Goal: Task Accomplishment & Management: Manage account settings

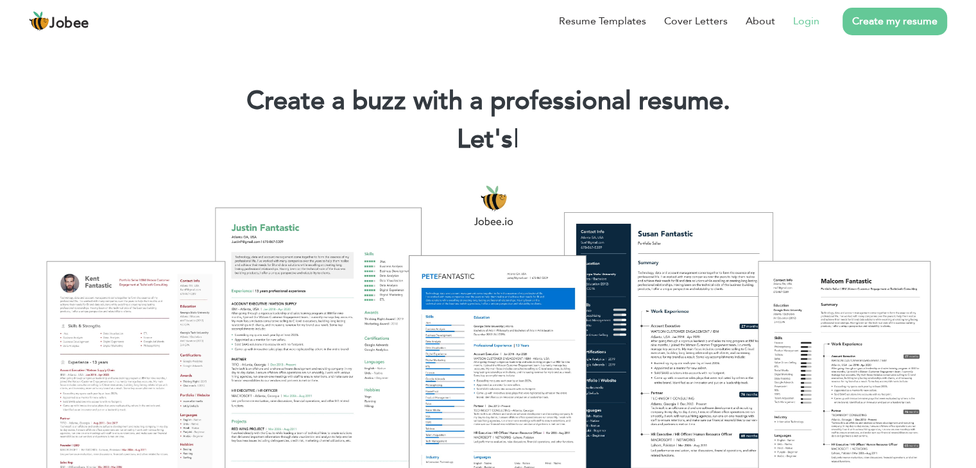
click at [814, 24] on link "Login" at bounding box center [806, 20] width 26 height 15
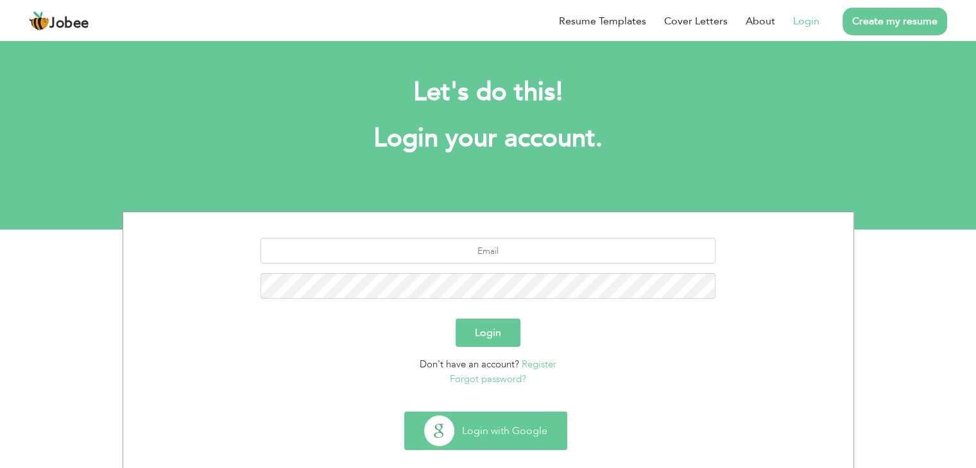
click at [483, 432] on button "Login with Google" at bounding box center [486, 430] width 162 height 37
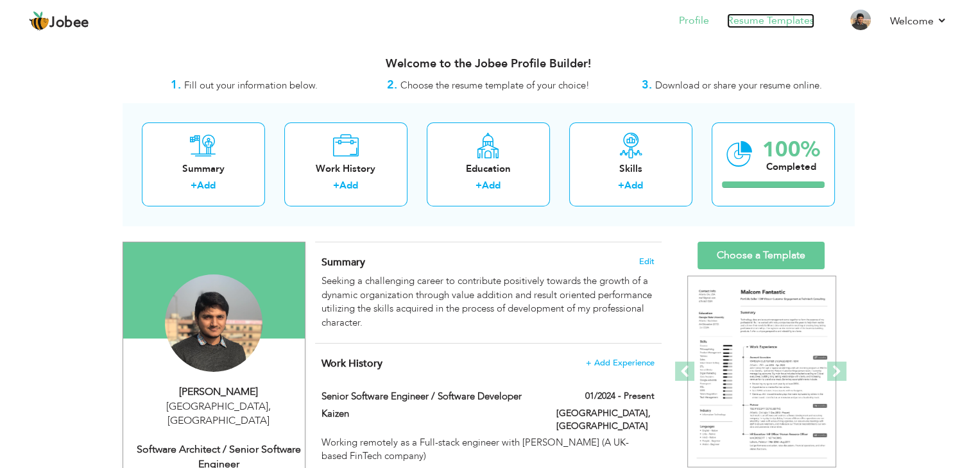
click at [772, 19] on link "Resume Templates" at bounding box center [770, 20] width 87 height 15
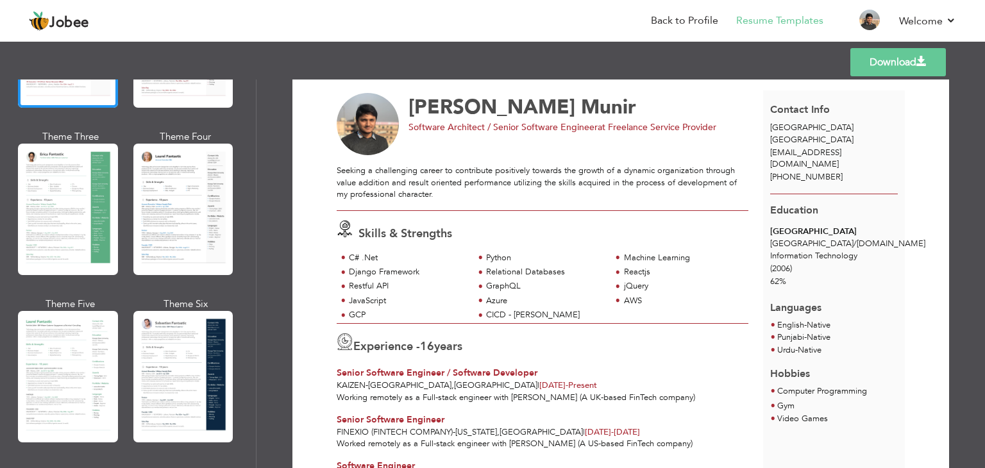
scroll to position [194, 0]
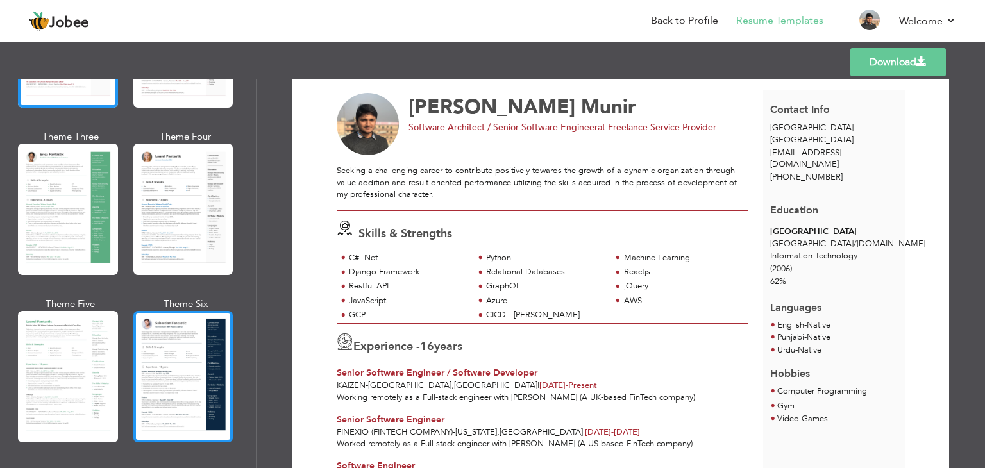
click at [171, 344] on div at bounding box center [183, 376] width 100 height 131
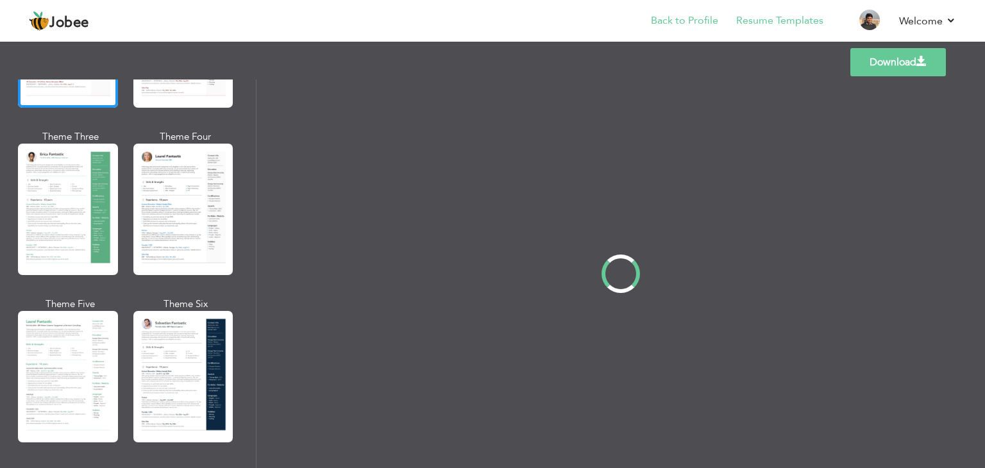
scroll to position [0, 0]
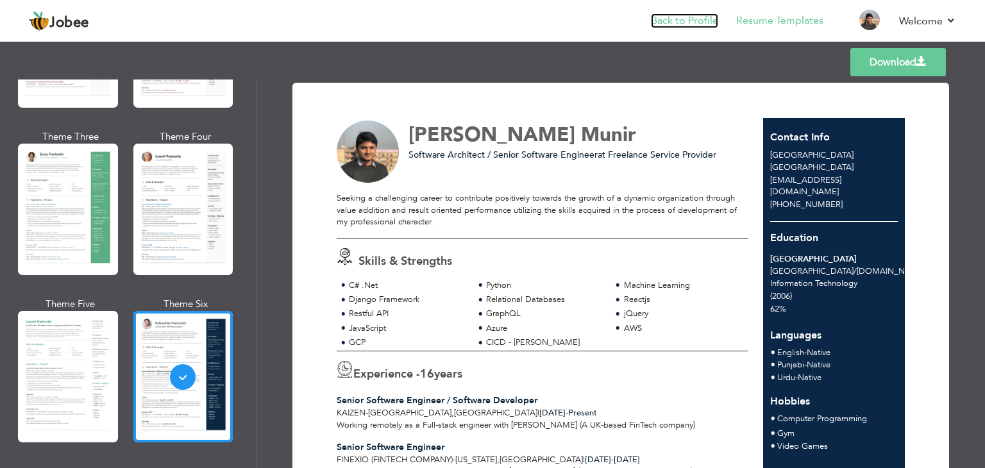
click at [688, 21] on link "Back to Profile" at bounding box center [684, 20] width 67 height 15
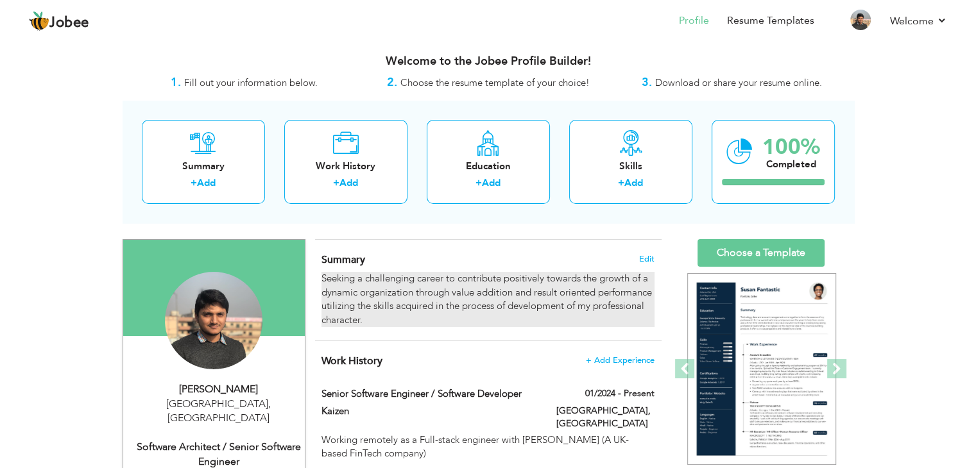
scroll to position [2, 0]
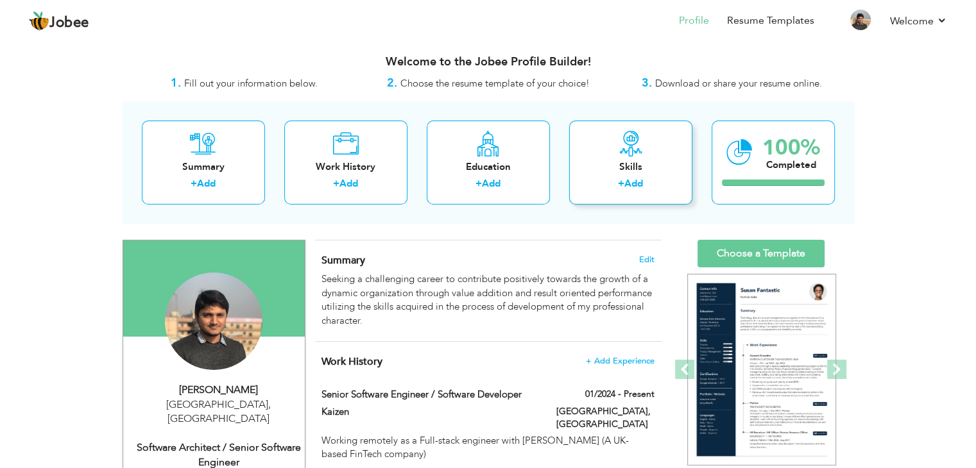
click at [636, 180] on link "Add" at bounding box center [633, 183] width 19 height 13
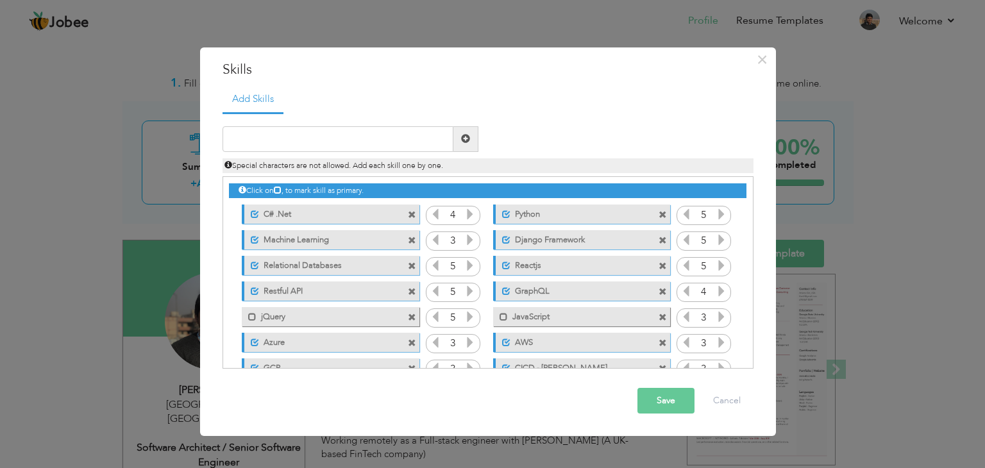
click at [662, 294] on span at bounding box center [663, 292] width 8 height 8
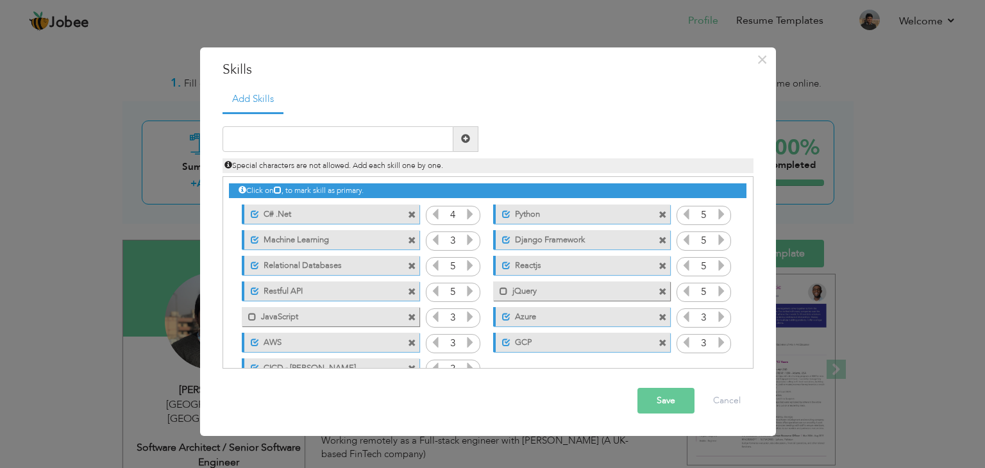
click at [662, 293] on span at bounding box center [663, 292] width 8 height 8
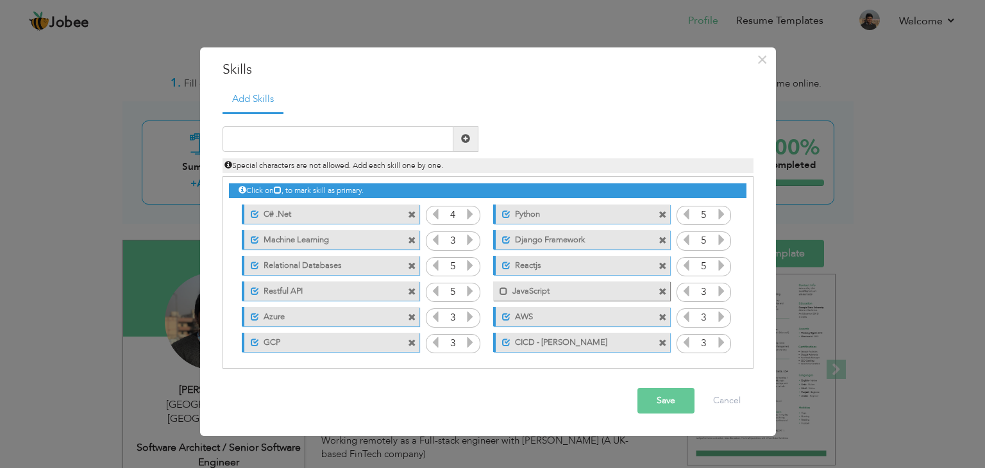
click at [579, 341] on label "CICD - [PERSON_NAME]" at bounding box center [575, 341] width 128 height 16
click at [575, 342] on label "CICD - [PERSON_NAME]" at bounding box center [573, 341] width 130 height 16
click at [410, 316] on span at bounding box center [412, 318] width 8 height 8
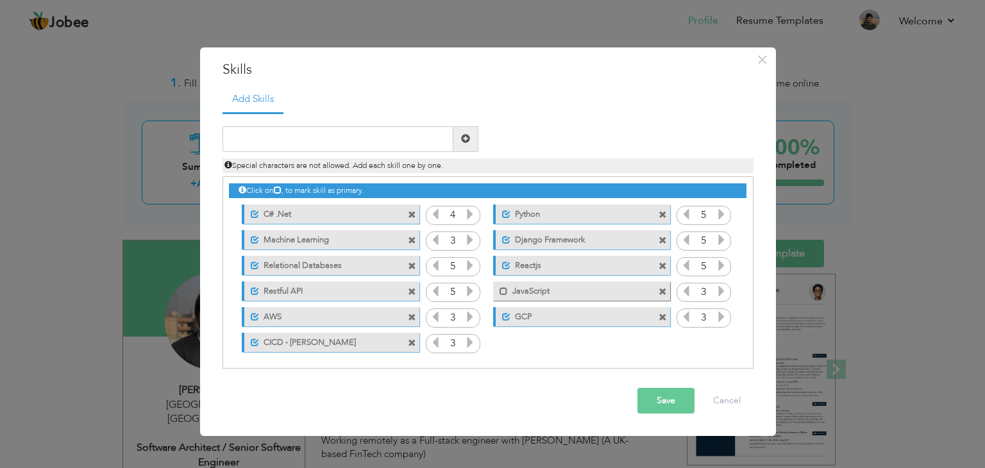
click at [662, 317] on span at bounding box center [663, 318] width 8 height 8
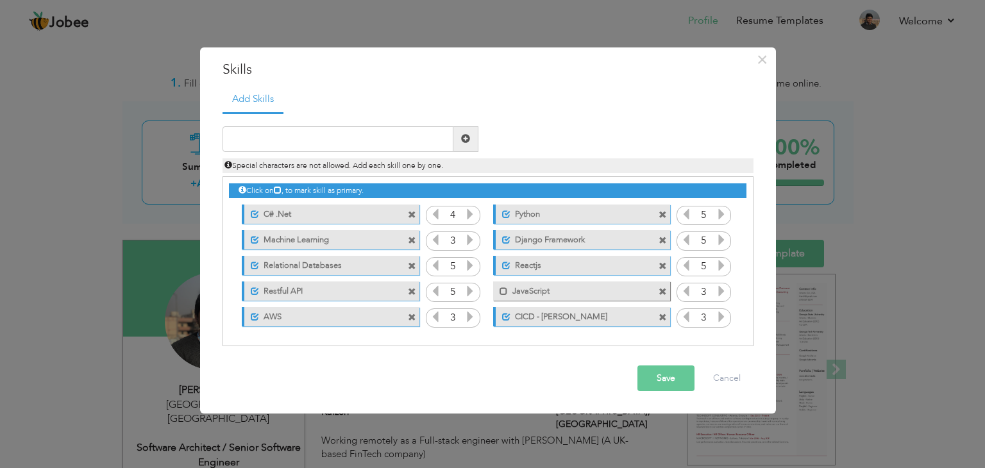
click at [665, 291] on span at bounding box center [663, 292] width 8 height 8
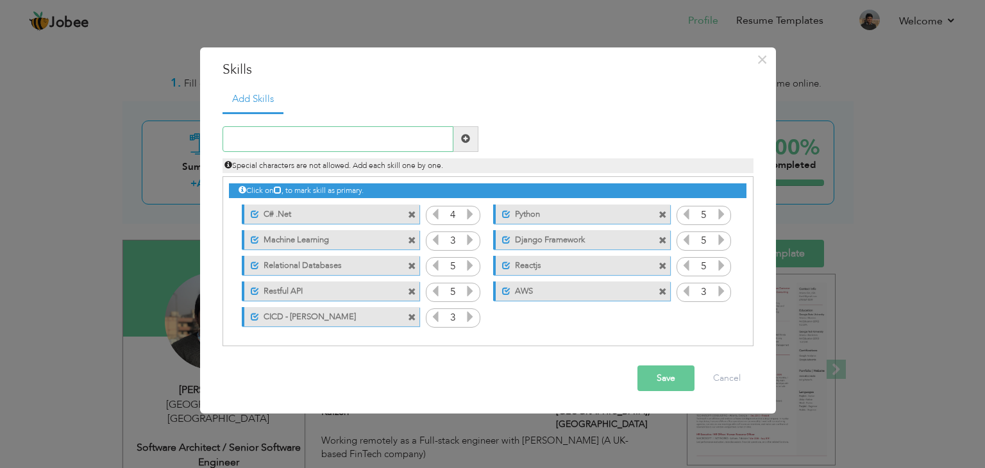
click at [298, 142] on input "text" at bounding box center [338, 139] width 231 height 26
type input "Node.js"
click at [470, 137] on span at bounding box center [465, 139] width 25 height 26
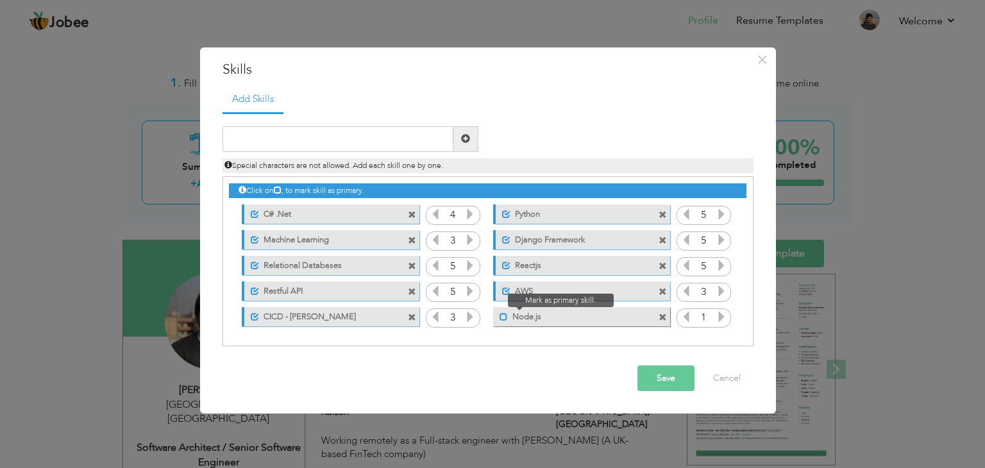
click at [503, 318] on span at bounding box center [504, 317] width 8 height 8
click at [720, 316] on icon at bounding box center [722, 317] width 12 height 12
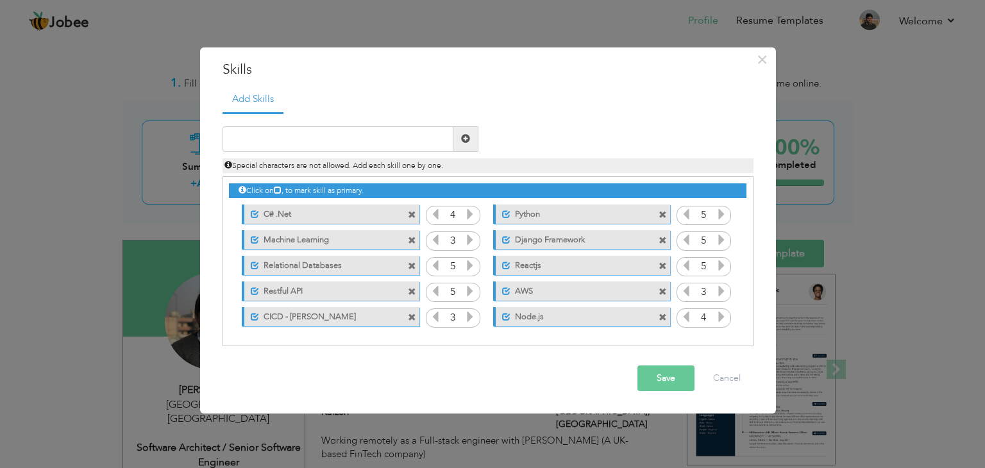
click at [655, 379] on button "Save" at bounding box center [666, 379] width 57 height 26
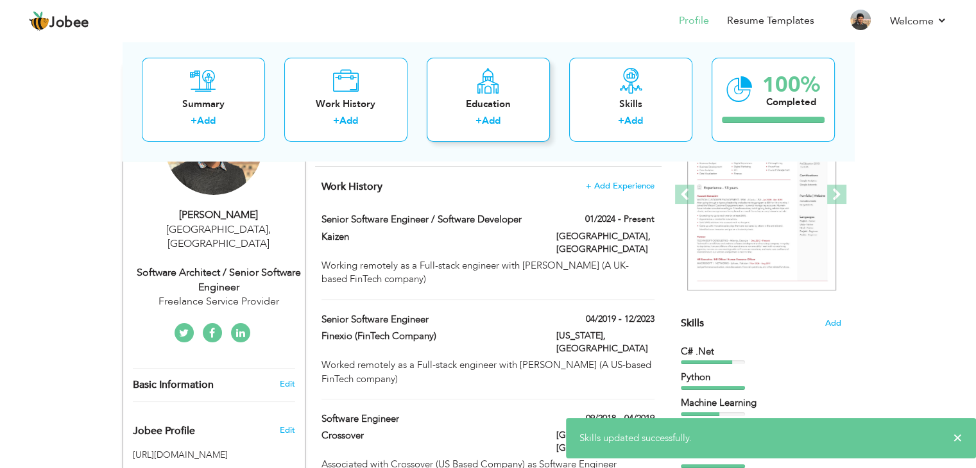
scroll to position [0, 0]
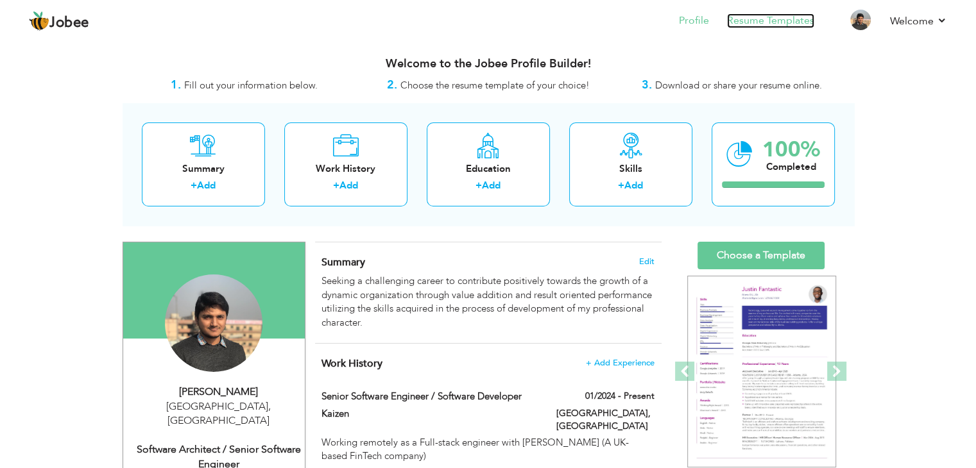
click at [782, 21] on link "Resume Templates" at bounding box center [770, 20] width 87 height 15
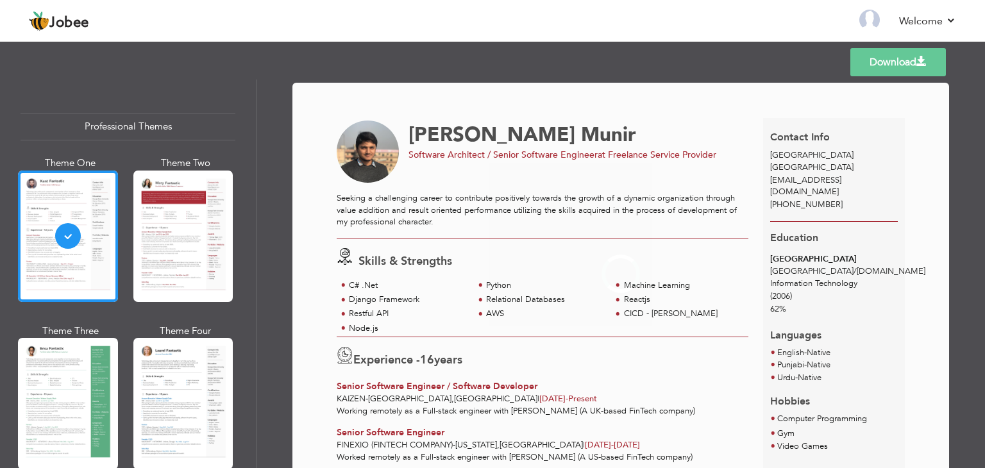
scroll to position [251, 0]
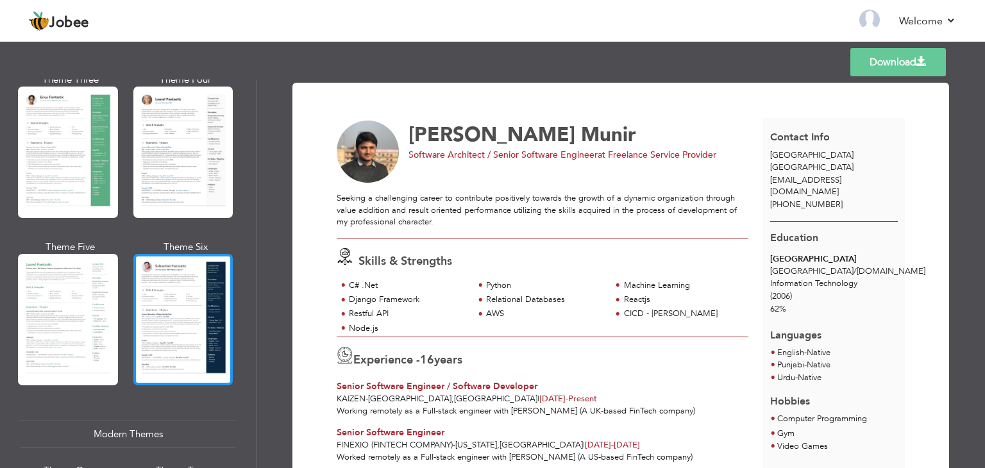
click at [169, 337] on div at bounding box center [183, 319] width 100 height 131
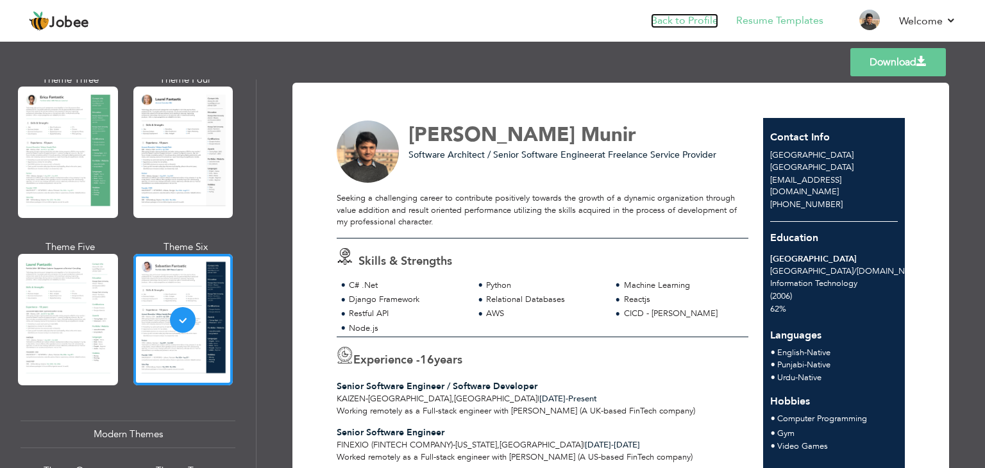
click at [666, 20] on link "Back to Profile" at bounding box center [684, 20] width 67 height 15
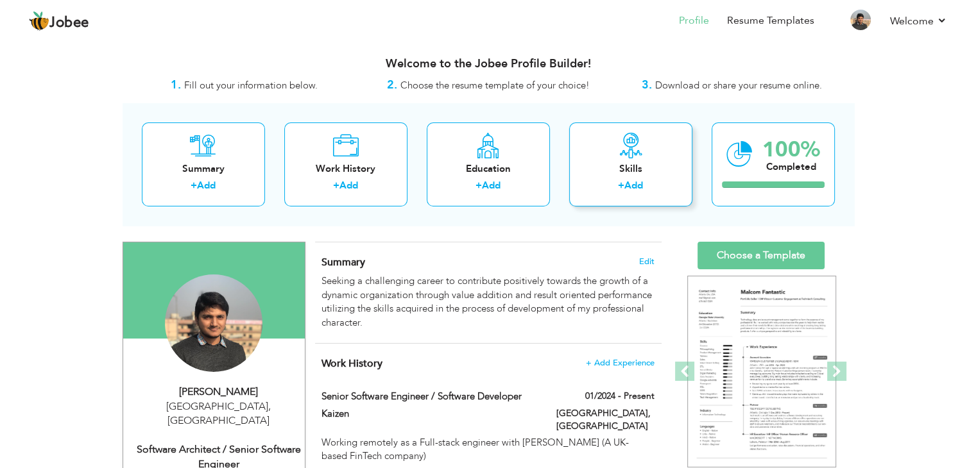
click at [624, 176] on div "Skills + Add" at bounding box center [630, 165] width 123 height 84
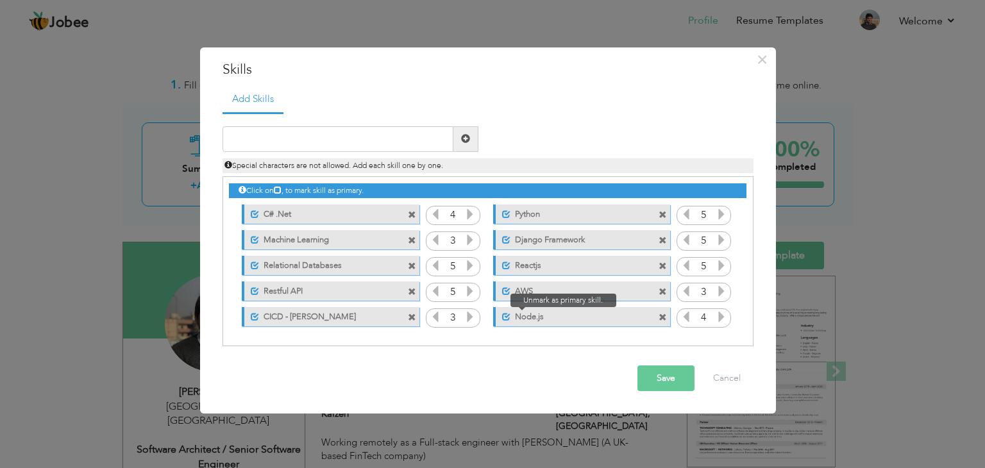
drag, startPoint x: 555, startPoint y: 316, endPoint x: 495, endPoint y: 315, distance: 59.7
click at [495, 315] on div "Unmark as primary skill. Node.js" at bounding box center [581, 316] width 177 height 19
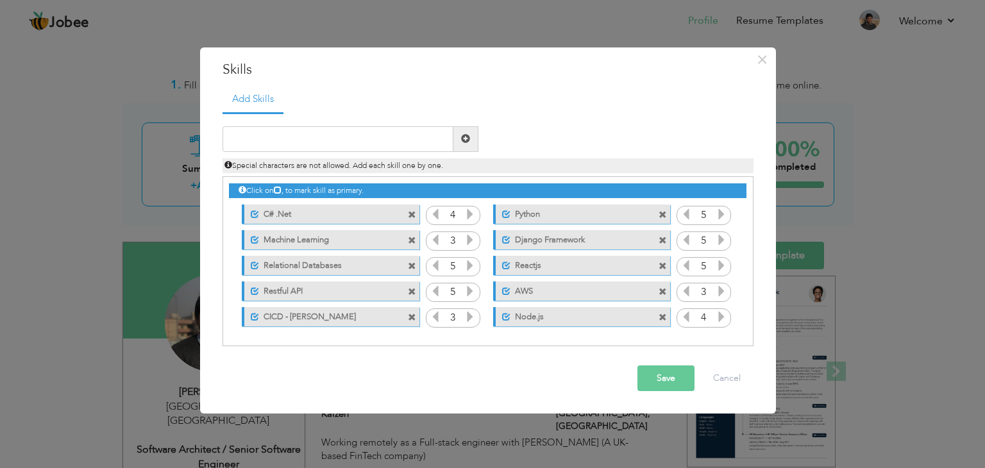
drag, startPoint x: 495, startPoint y: 315, endPoint x: 457, endPoint y: 251, distance: 73.9
click at [457, 251] on div "Click on , to mark skill as primary. Unmark as primary skill. C# .Net 4 Python …" at bounding box center [487, 253] width 517 height 153
click at [328, 238] on label "Machine Learning" at bounding box center [323, 238] width 128 height 16
drag, startPoint x: 328, startPoint y: 238, endPoint x: 310, endPoint y: 242, distance: 19.1
click at [310, 242] on label "Machine Learning" at bounding box center [322, 238] width 130 height 16
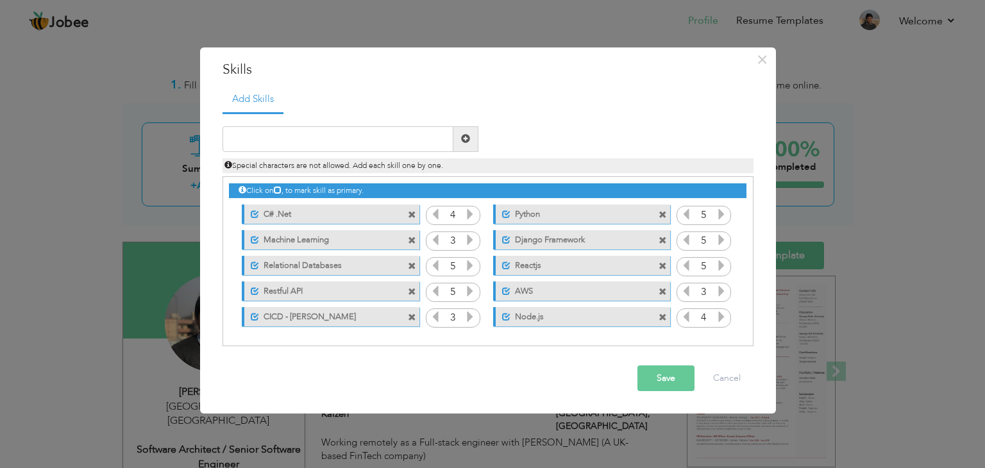
click at [549, 311] on label "Node.js" at bounding box center [575, 315] width 128 height 16
click at [549, 311] on label "Node.js" at bounding box center [573, 315] width 130 height 16
click at [504, 289] on span at bounding box center [506, 291] width 8 height 8
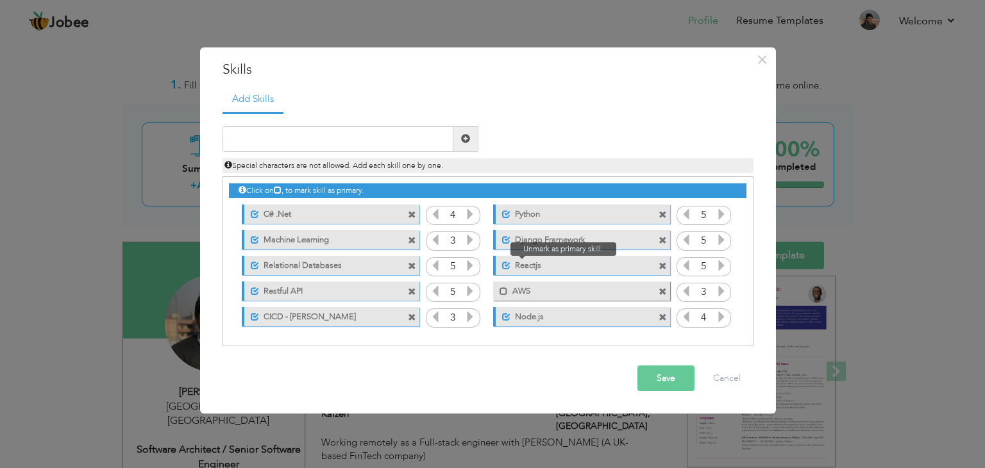
click at [507, 265] on span at bounding box center [506, 266] width 8 height 8
click at [507, 238] on span at bounding box center [506, 240] width 8 height 8
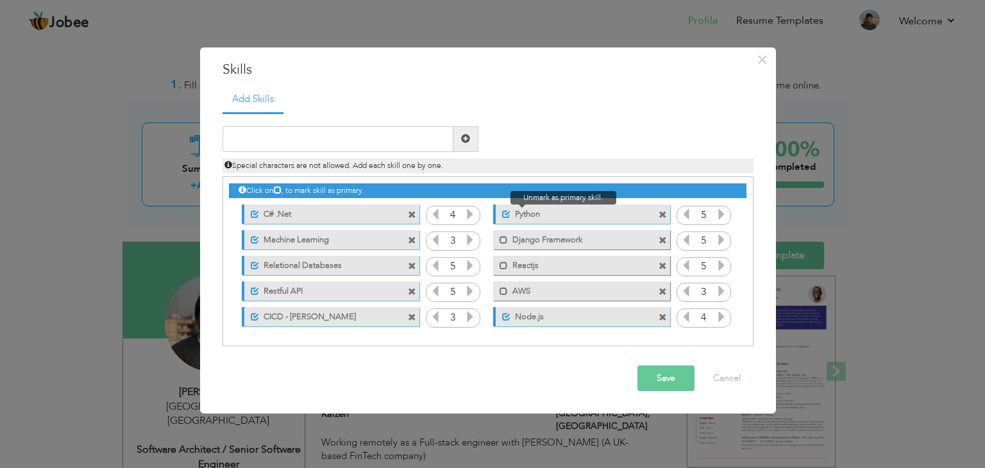
click at [505, 210] on span at bounding box center [506, 214] width 8 height 8
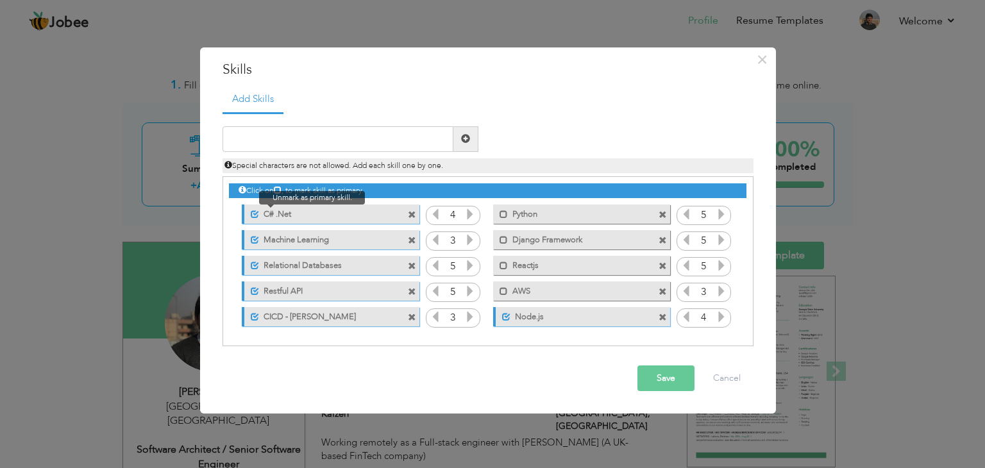
click at [256, 214] on span at bounding box center [255, 214] width 8 height 8
click at [258, 239] on span at bounding box center [255, 240] width 8 height 8
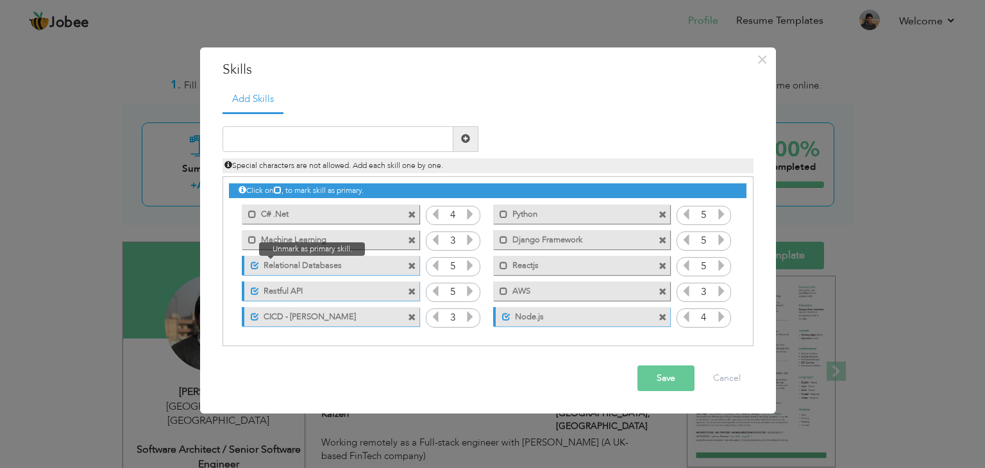
click at [255, 264] on span at bounding box center [255, 266] width 8 height 8
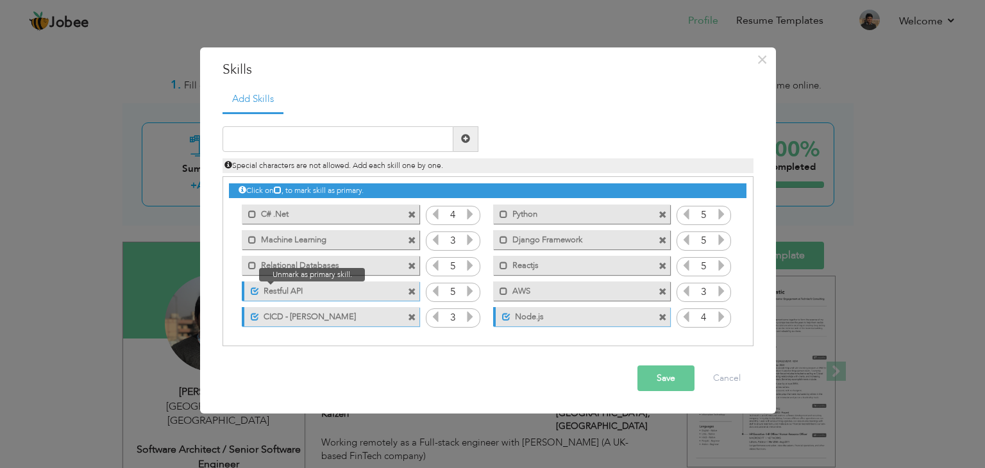
click at [255, 293] on span at bounding box center [255, 291] width 8 height 8
click at [255, 316] on span at bounding box center [255, 317] width 8 height 8
click at [663, 385] on button "Save" at bounding box center [666, 379] width 57 height 26
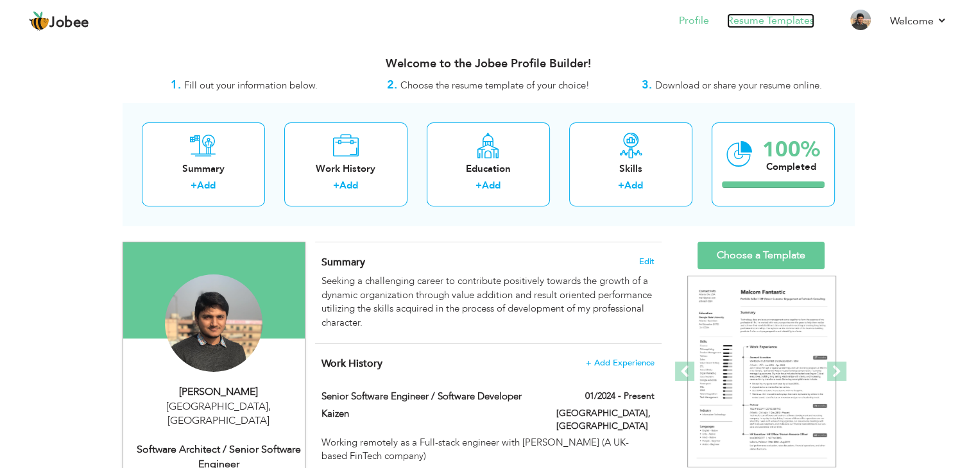
click at [785, 17] on link "Resume Templates" at bounding box center [770, 20] width 87 height 15
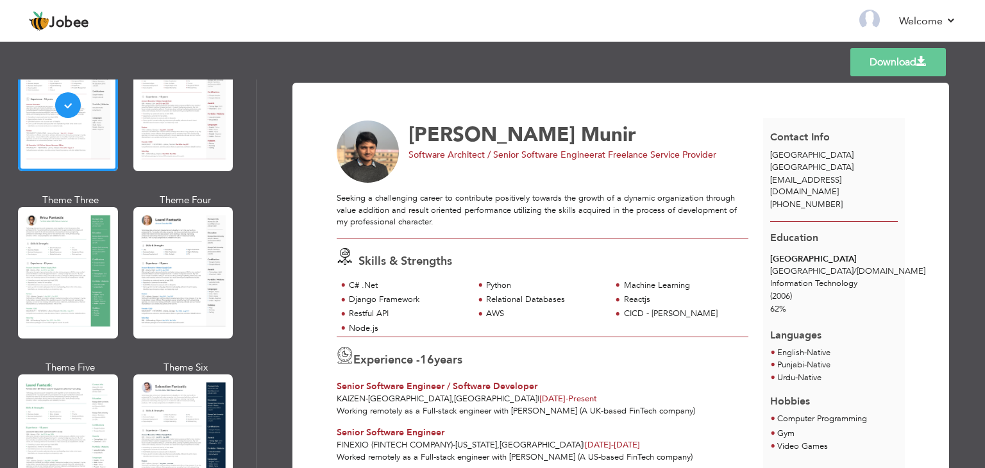
scroll to position [257, 0]
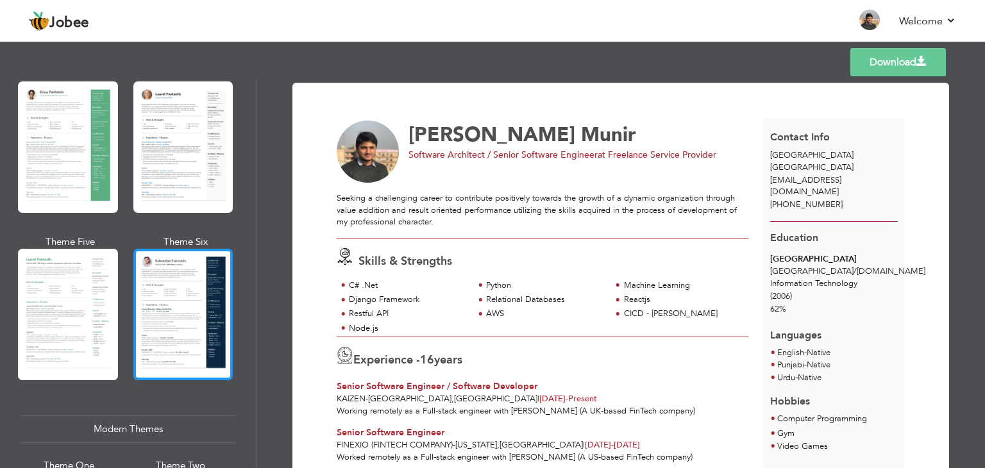
click at [180, 350] on div at bounding box center [183, 314] width 100 height 131
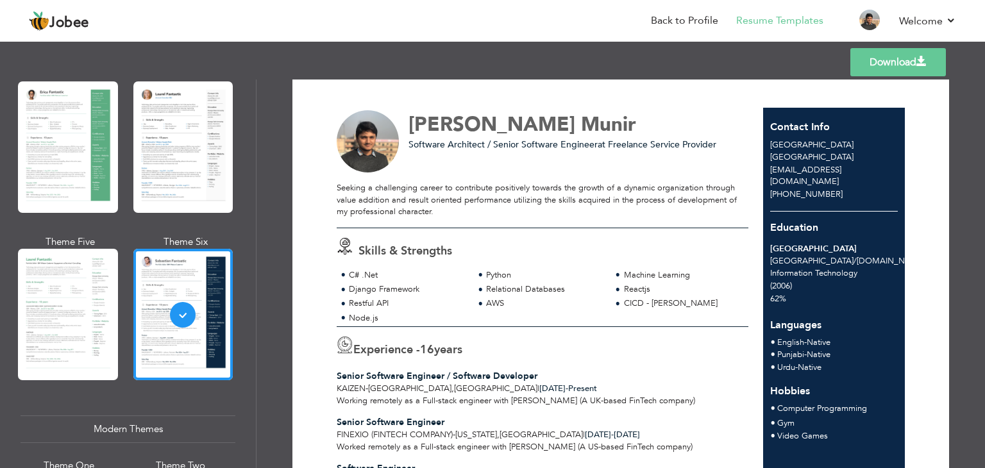
scroll to position [8, 0]
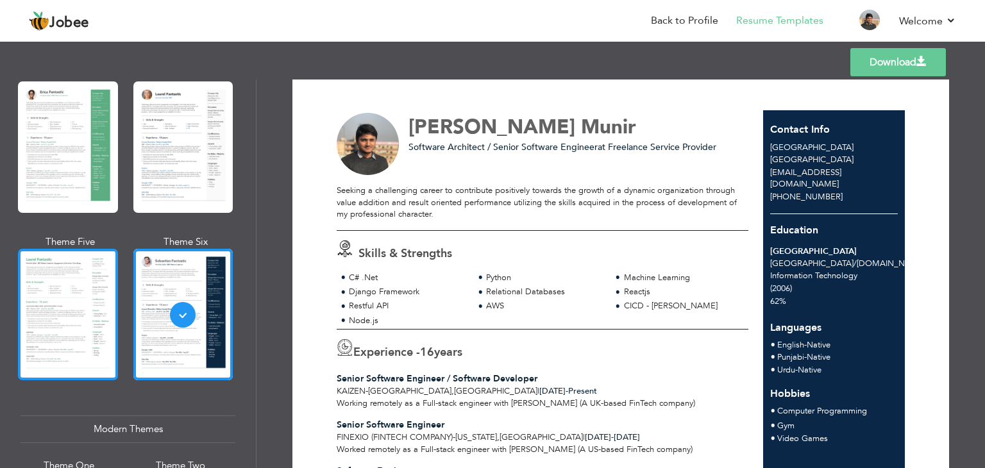
click at [78, 283] on div at bounding box center [68, 314] width 100 height 131
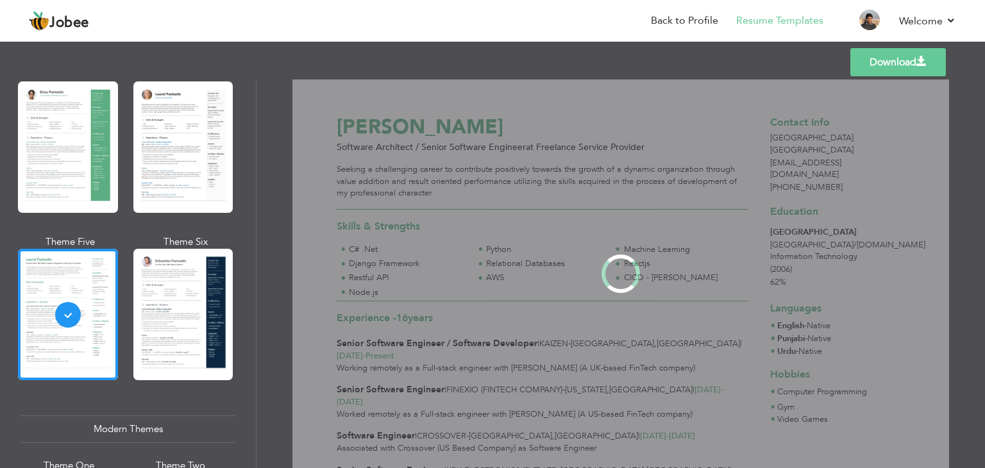
scroll to position [0, 0]
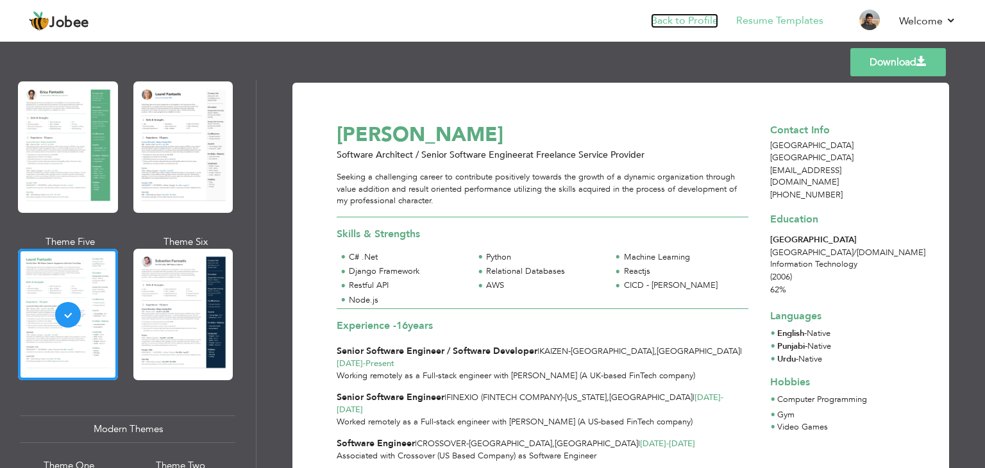
click at [703, 19] on link "Back to Profile" at bounding box center [684, 20] width 67 height 15
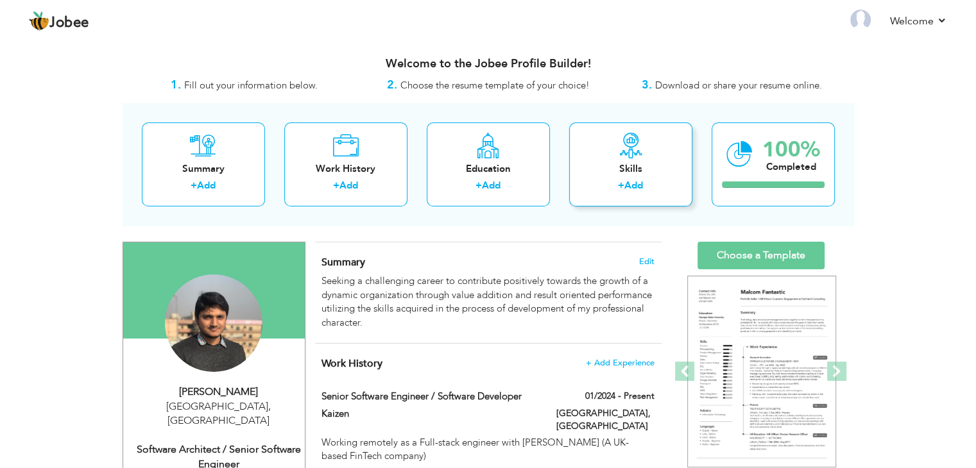
click at [591, 155] on div "Skills + Add" at bounding box center [630, 165] width 123 height 84
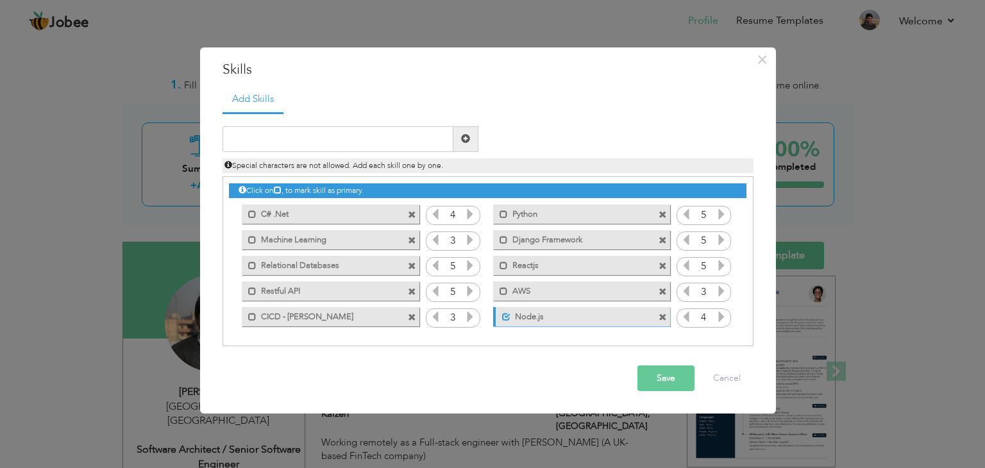
drag, startPoint x: 566, startPoint y: 216, endPoint x: 562, endPoint y: 261, distance: 45.1
click at [562, 261] on div "Click on , to mark skill as primary. Mark as primary skill. C# .Net 4 Python 5 …" at bounding box center [487, 253] width 517 height 153
click at [378, 240] on label "Machine Learning" at bounding box center [322, 238] width 130 height 16
click at [378, 240] on label "Machine Learning" at bounding box center [323, 238] width 128 height 16
drag, startPoint x: 332, startPoint y: 241, endPoint x: 310, endPoint y: 242, distance: 21.2
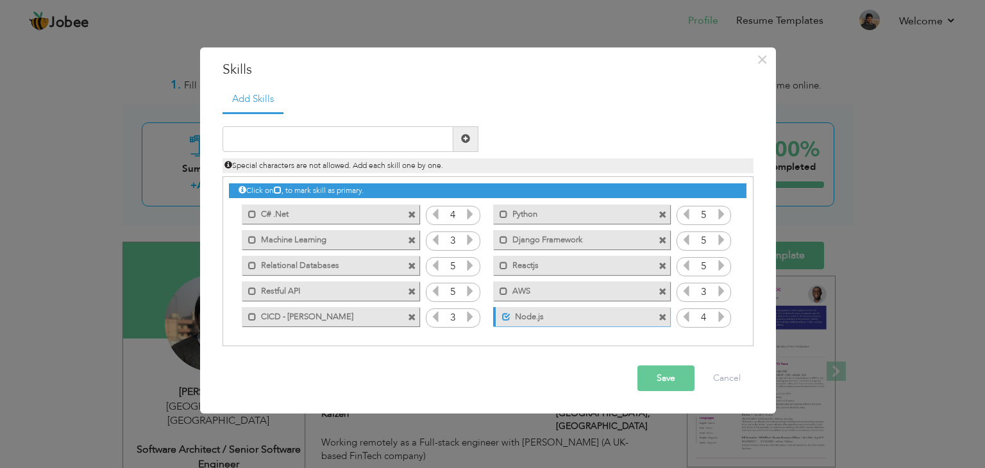
click at [310, 242] on label "Machine Learning" at bounding box center [322, 238] width 130 height 16
click at [310, 242] on label "Machine Learning" at bounding box center [323, 238] width 128 height 16
click at [290, 208] on label "C# .Net" at bounding box center [322, 213] width 130 height 16
click at [409, 216] on span at bounding box center [412, 215] width 8 height 8
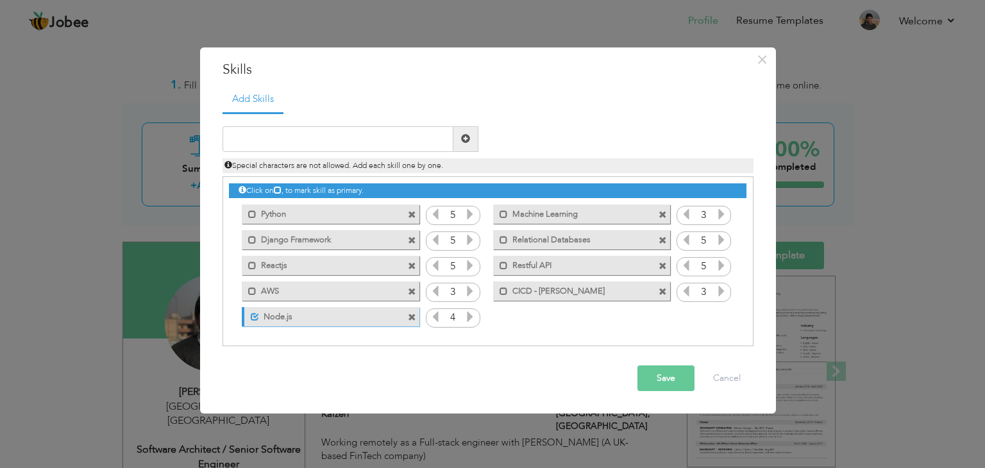
click at [409, 216] on span at bounding box center [412, 215] width 8 height 8
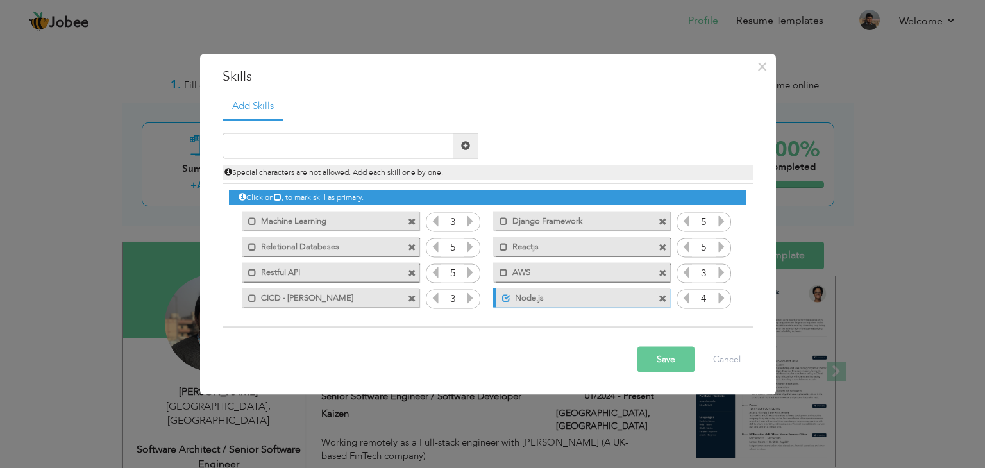
click at [409, 216] on span at bounding box center [414, 218] width 12 height 13
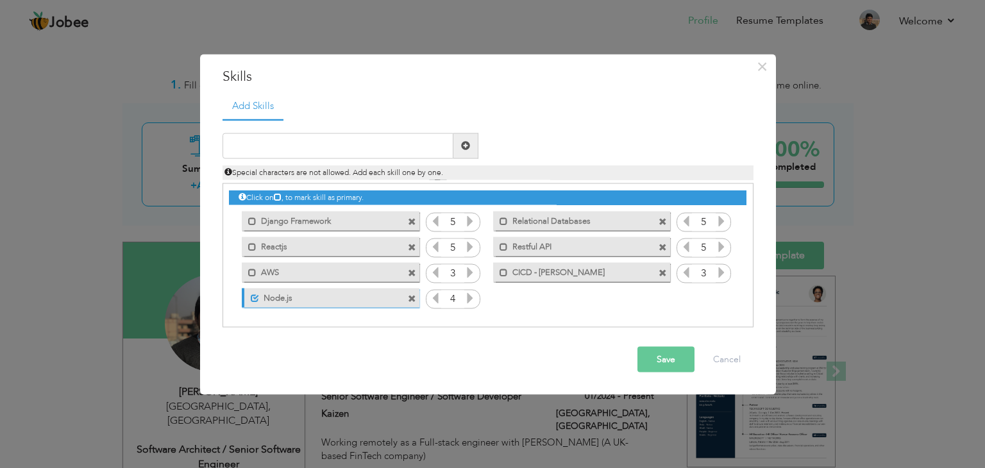
click at [411, 220] on span at bounding box center [412, 222] width 8 height 8
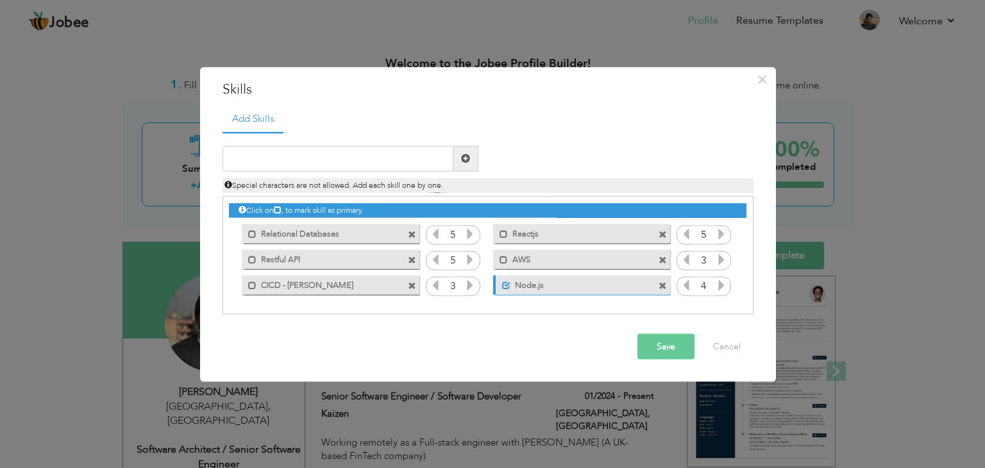
drag, startPoint x: 411, startPoint y: 220, endPoint x: 412, endPoint y: 236, distance: 16.1
click at [412, 236] on div "Mark as primary skill. Relational Databases" at bounding box center [327, 234] width 196 height 26
click at [412, 236] on span at bounding box center [412, 235] width 8 height 8
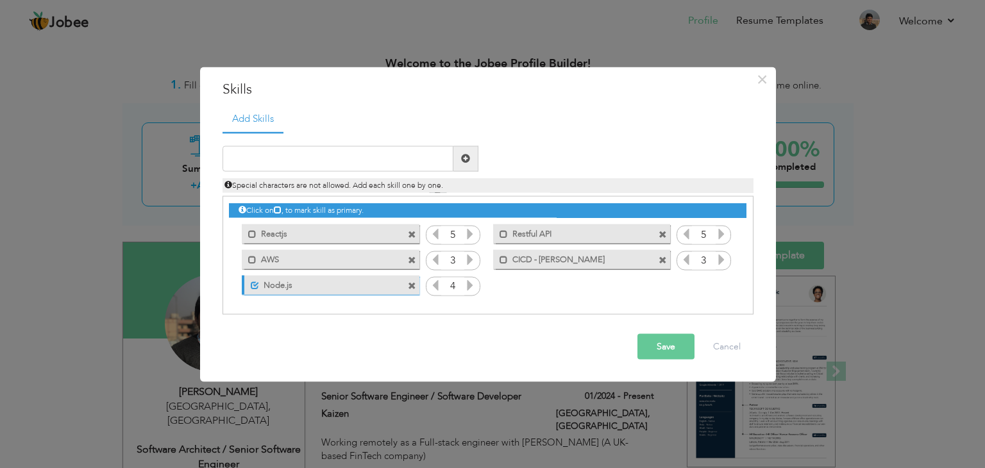
click at [412, 236] on span at bounding box center [412, 235] width 8 height 8
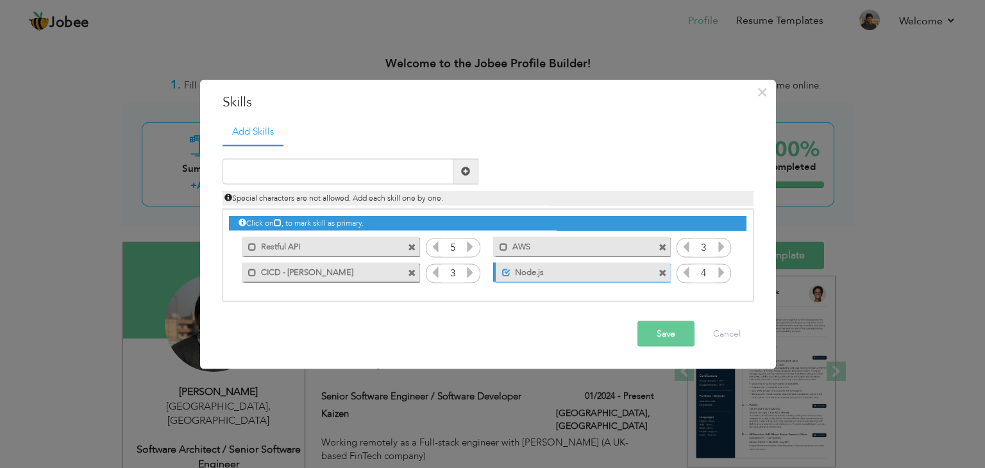
click at [412, 244] on span at bounding box center [412, 248] width 8 height 8
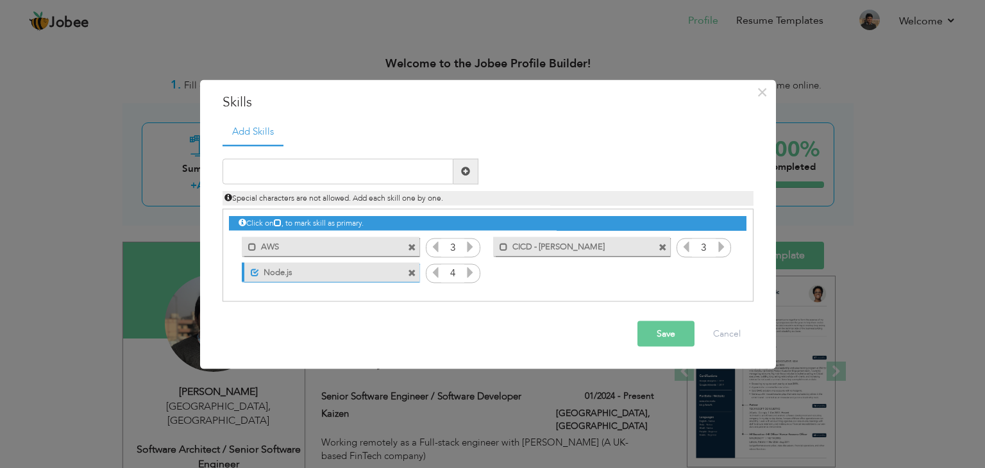
click at [412, 244] on span at bounding box center [412, 248] width 8 height 8
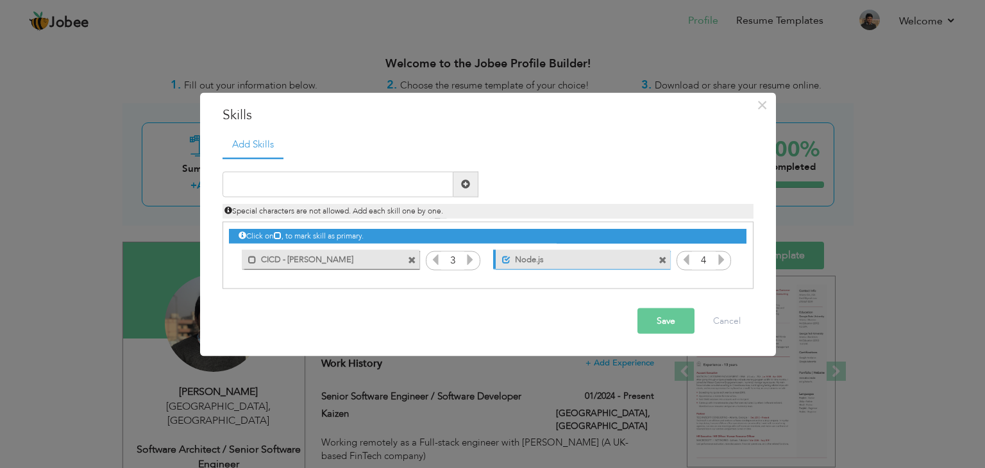
click at [413, 262] on span at bounding box center [412, 261] width 8 height 8
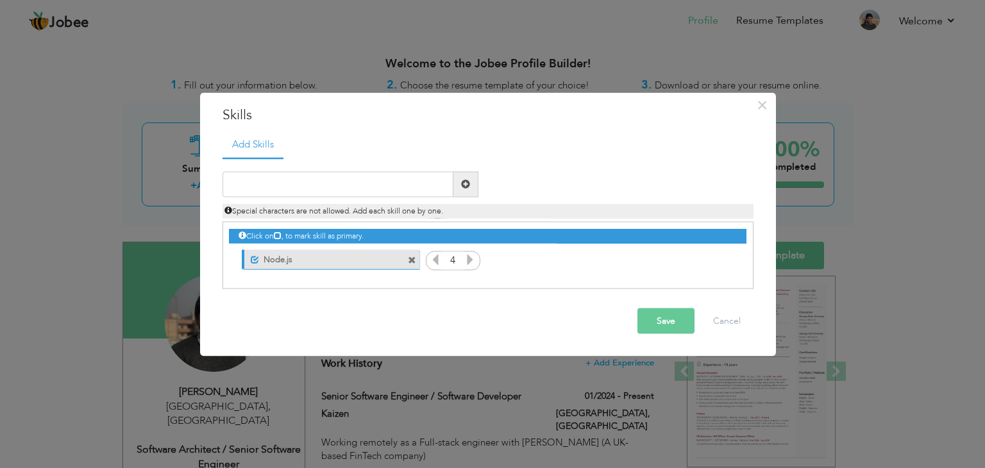
click at [413, 262] on span at bounding box center [412, 261] width 8 height 8
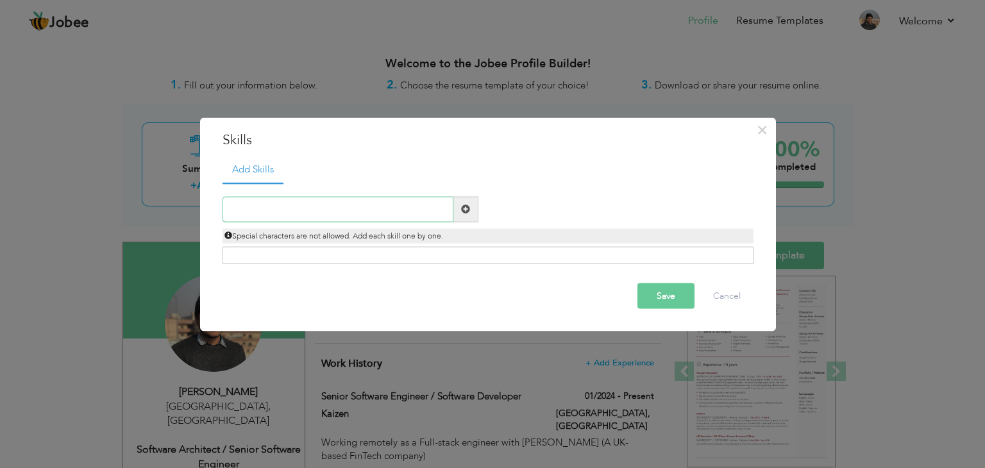
click at [328, 214] on input "text" at bounding box center [338, 209] width 231 height 26
type input "C# .NET"
click at [469, 209] on span at bounding box center [465, 209] width 9 height 9
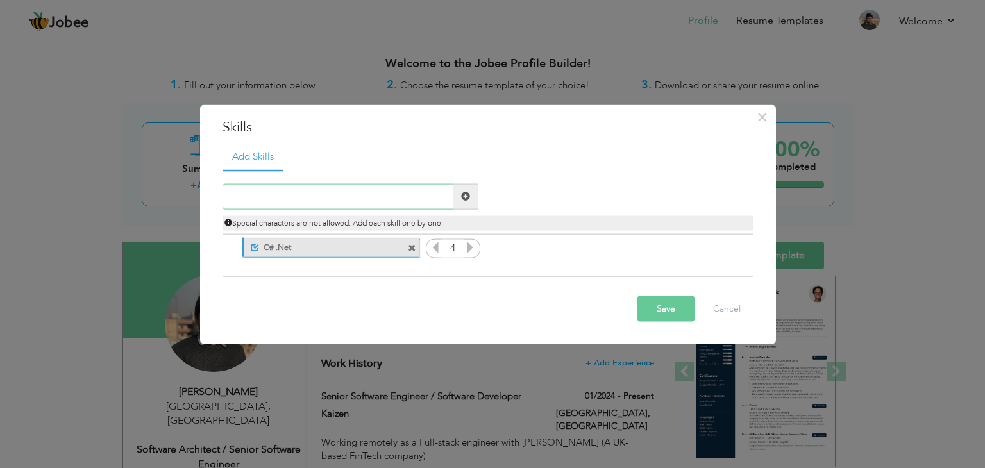
click at [304, 201] on input "text" at bounding box center [338, 196] width 231 height 26
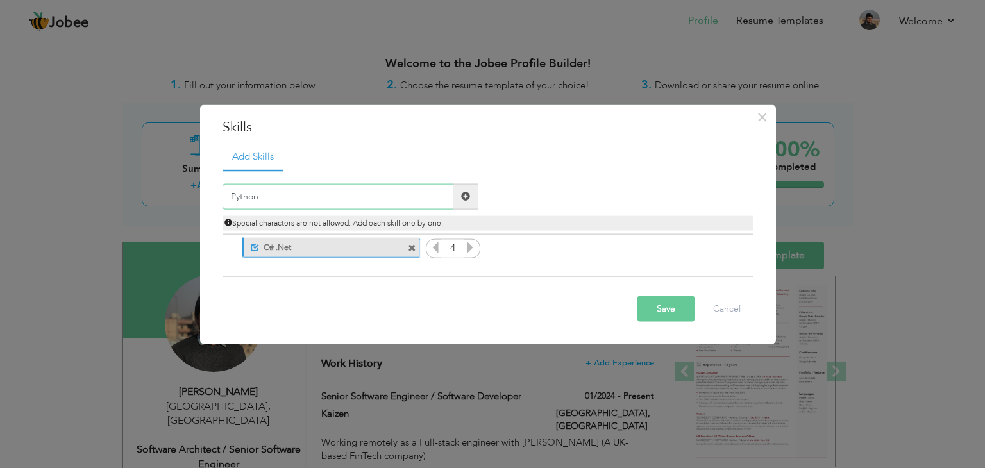
type input "Python"
click at [465, 196] on span at bounding box center [465, 196] width 9 height 9
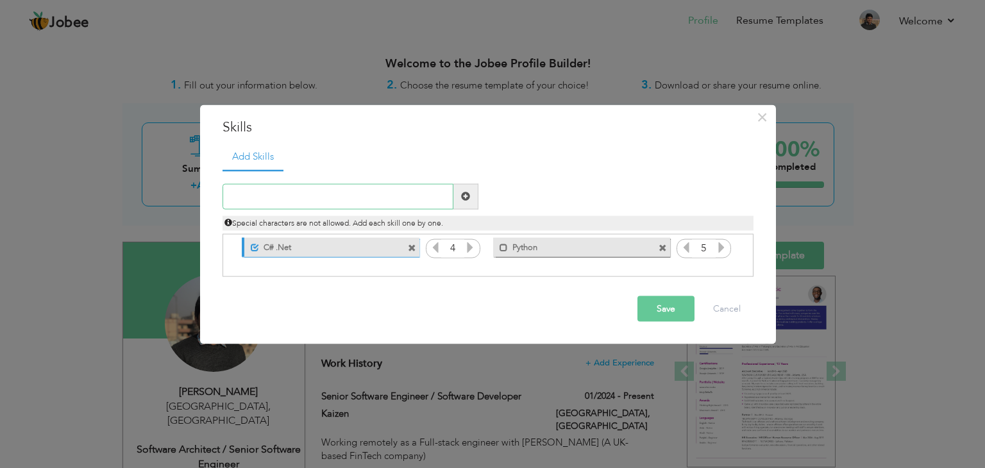
click at [275, 193] on input "text" at bounding box center [338, 196] width 231 height 26
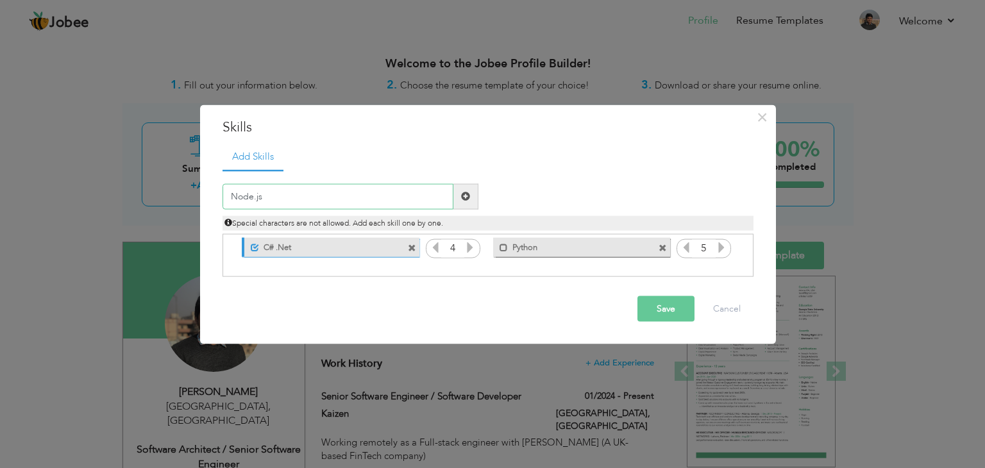
type input "Node.js"
click at [461, 201] on span at bounding box center [465, 196] width 25 height 26
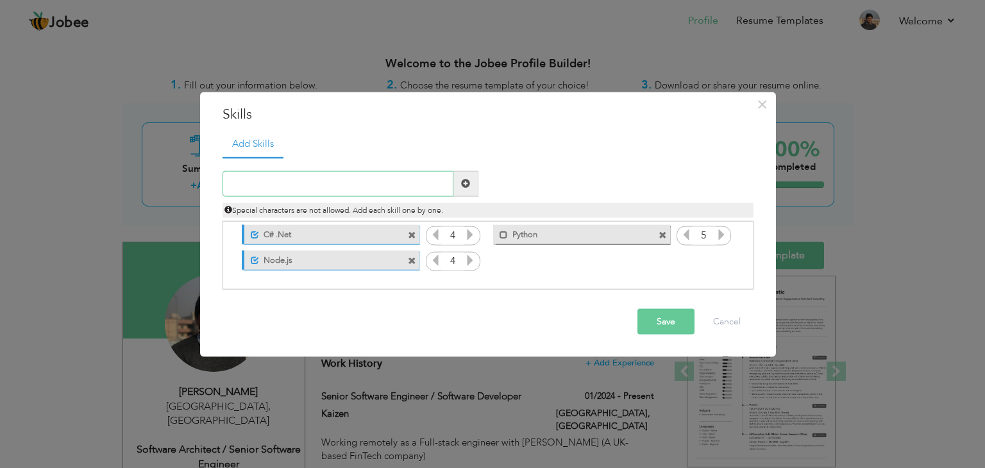
click at [317, 186] on input "text" at bounding box center [338, 184] width 231 height 26
click at [291, 185] on input "text" at bounding box center [338, 184] width 231 height 26
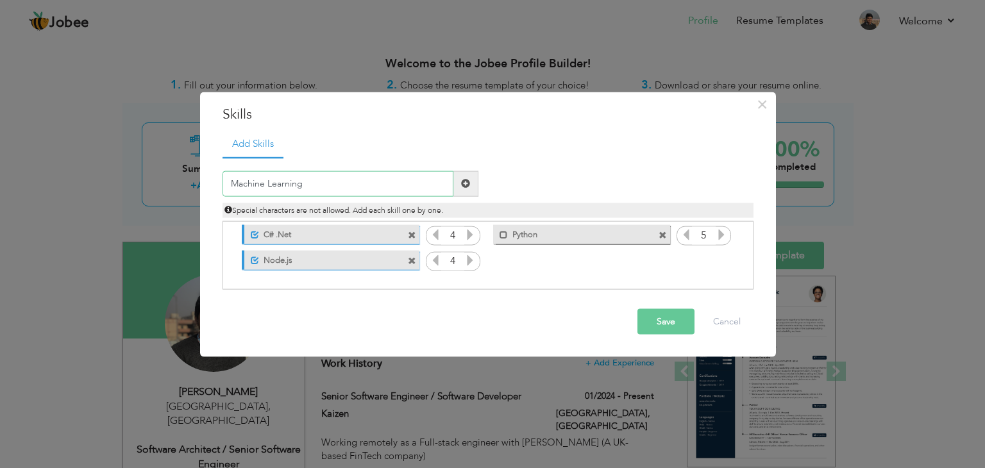
type input "Machine Learning"
click at [468, 180] on span at bounding box center [465, 183] width 9 height 9
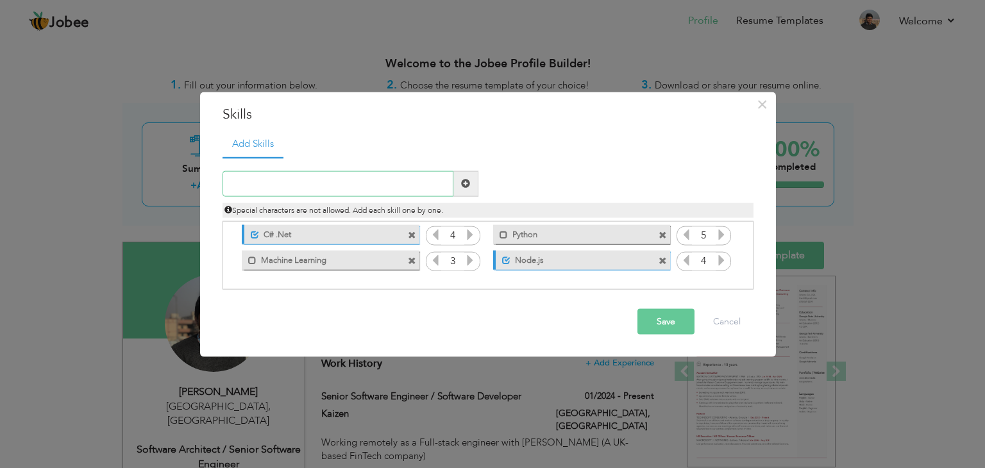
click at [294, 190] on input "text" at bounding box center [338, 184] width 231 height 26
type input "Django Framework"
click at [464, 187] on span at bounding box center [465, 183] width 9 height 9
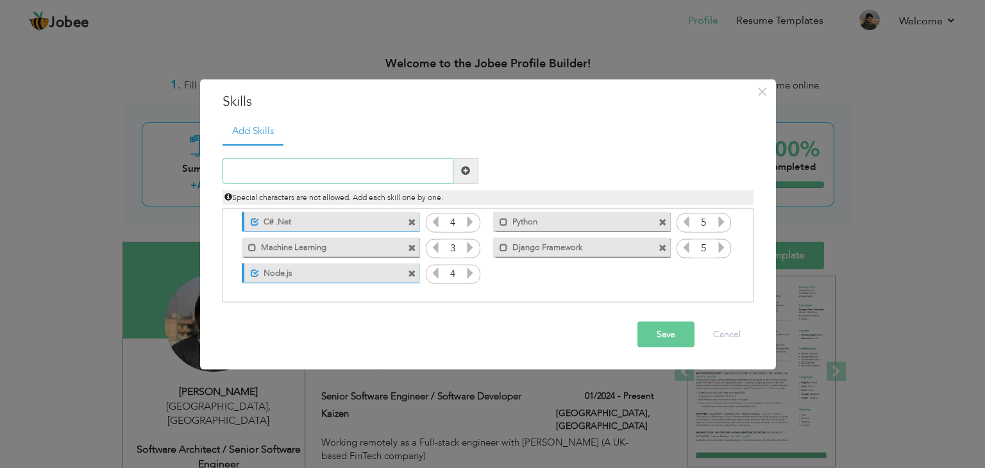
click at [343, 175] on input "text" at bounding box center [338, 171] width 231 height 26
drag, startPoint x: 308, startPoint y: 168, endPoint x: 199, endPoint y: 173, distance: 108.5
click at [200, 173] on div "× Skills Add Skills Dotnet Core Duplicate entry C# .Net 4 Python 5 3 5" at bounding box center [488, 225] width 576 height 291
type input "[DOMAIN_NAME] Core"
click at [469, 170] on span at bounding box center [465, 170] width 9 height 9
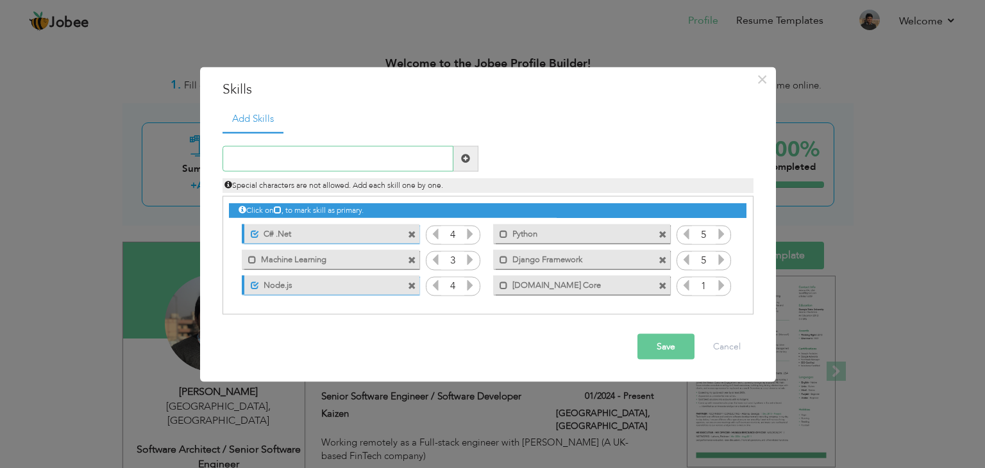
click at [261, 158] on input "text" at bounding box center [338, 159] width 231 height 26
type input "C"
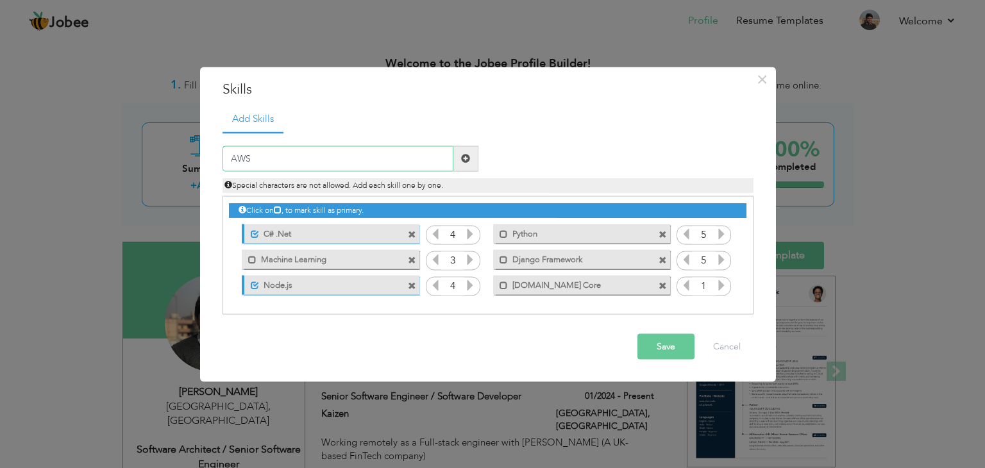
type input "AWS"
click at [468, 165] on span at bounding box center [465, 159] width 25 height 26
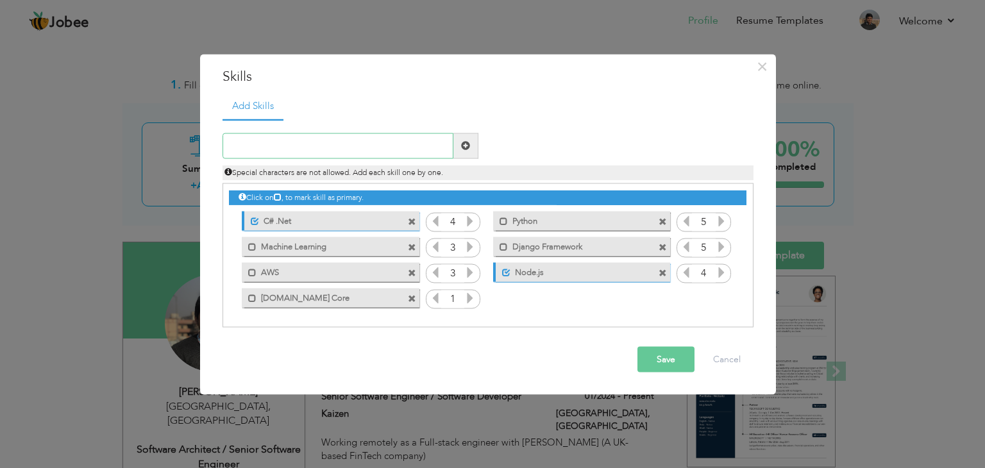
click at [334, 146] on input "text" at bounding box center [338, 146] width 231 height 26
type input "CICD"
click at [471, 150] on span at bounding box center [465, 146] width 25 height 26
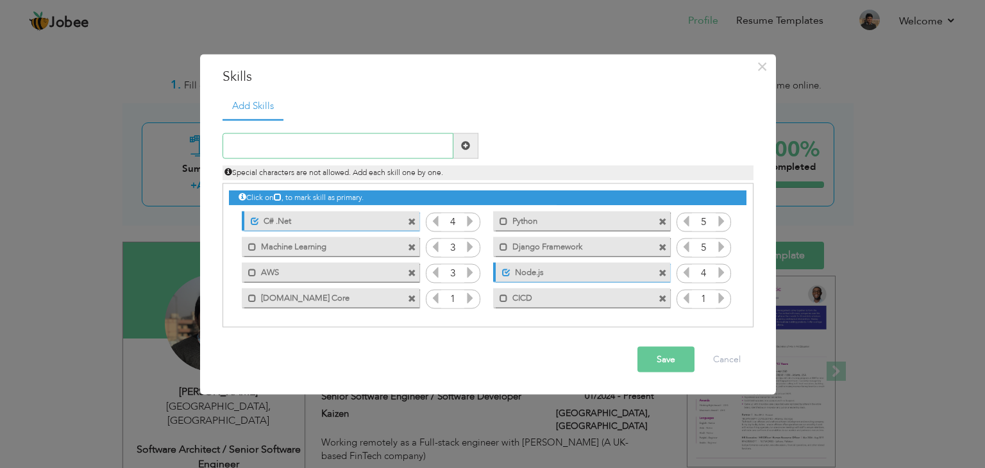
click at [252, 143] on input "text" at bounding box center [338, 146] width 231 height 26
click at [244, 143] on input "Resful API" at bounding box center [338, 146] width 231 height 26
type input "RESTful API"
click at [472, 146] on span at bounding box center [465, 146] width 25 height 26
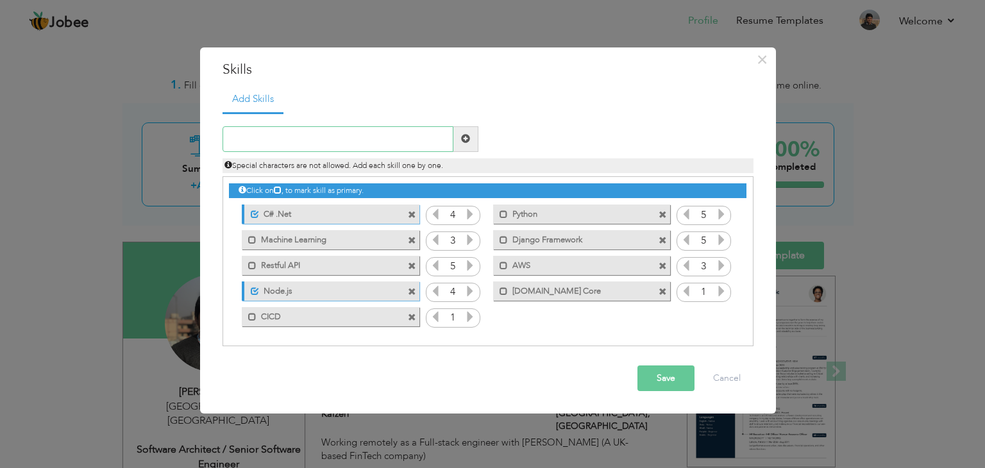
click at [344, 148] on input "text" at bounding box center [338, 139] width 231 height 26
type input "SQL and NoSQL Databases"
click at [467, 142] on span at bounding box center [465, 138] width 9 height 9
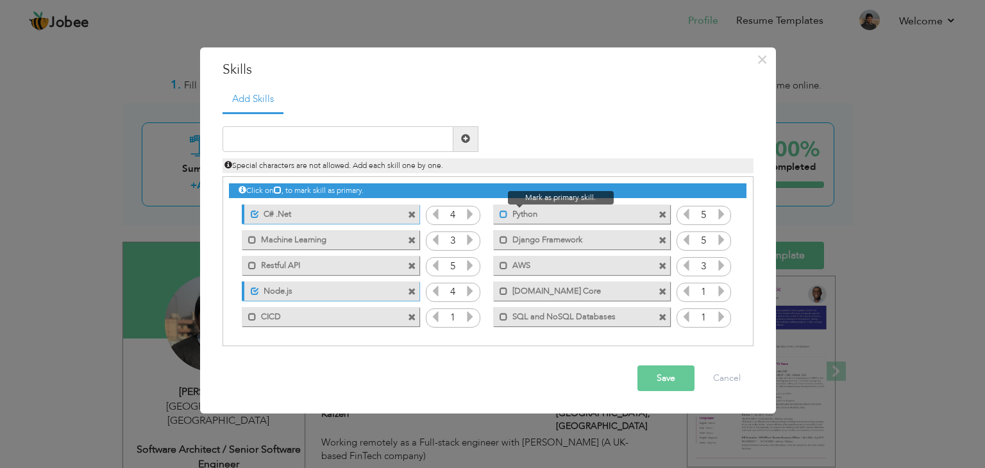
click at [503, 216] on span at bounding box center [504, 214] width 8 height 8
click at [503, 237] on span at bounding box center [504, 240] width 8 height 8
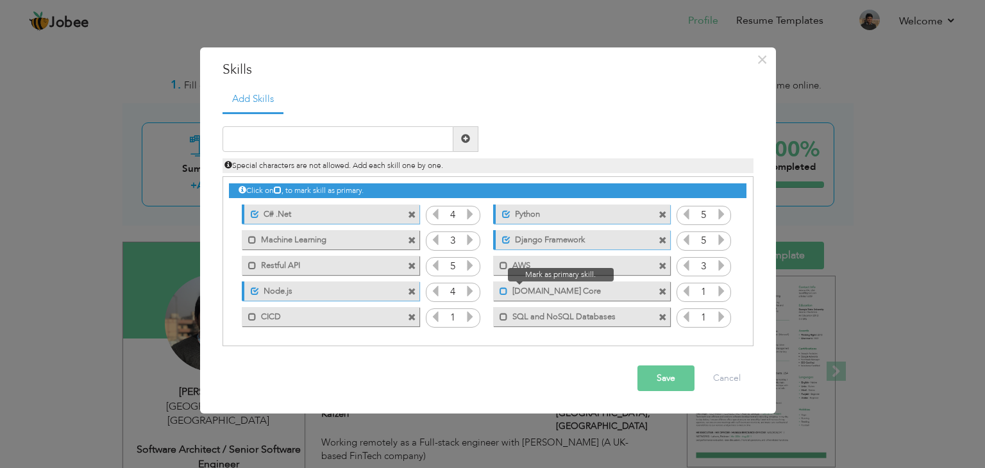
click at [503, 290] on div "Mark as primary skill. [DOMAIN_NAME] Core" at bounding box center [581, 291] width 177 height 19
click at [503, 290] on span at bounding box center [504, 291] width 8 height 8
click at [249, 265] on span at bounding box center [252, 266] width 8 height 8
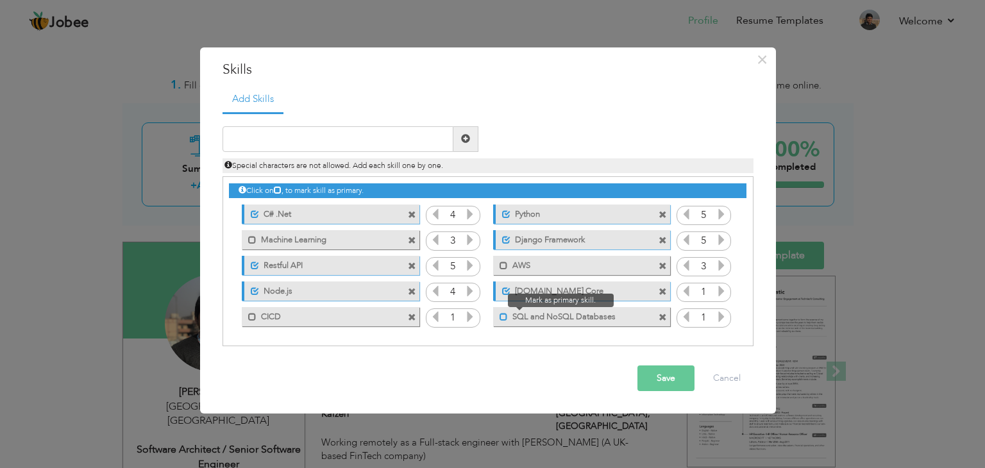
click at [505, 316] on span at bounding box center [504, 317] width 8 height 8
click at [473, 216] on icon at bounding box center [470, 214] width 12 height 12
click at [725, 291] on icon at bounding box center [722, 291] width 12 height 12
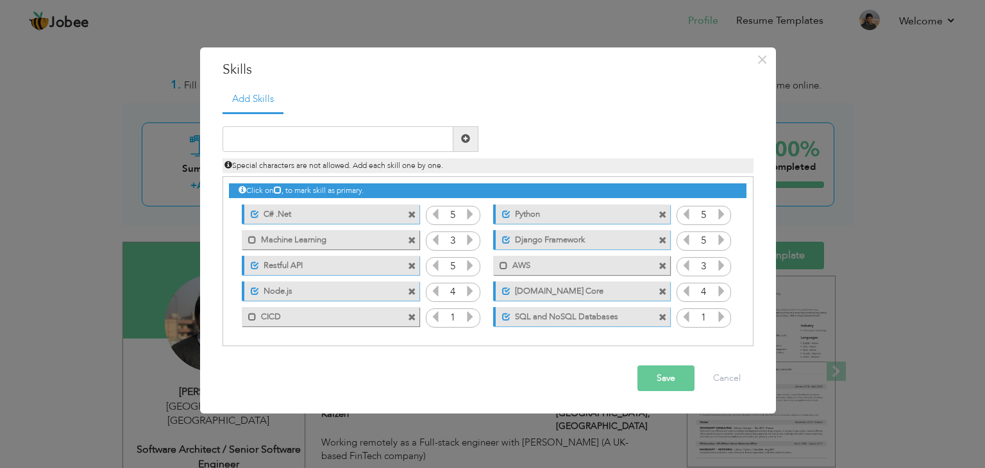
click at [725, 291] on icon at bounding box center [722, 291] width 12 height 12
click at [722, 322] on icon at bounding box center [722, 317] width 12 height 12
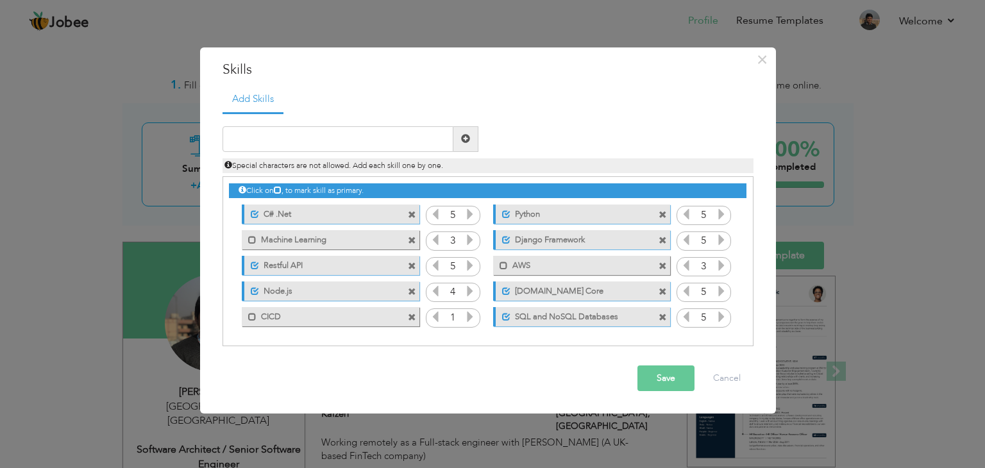
click at [722, 322] on icon at bounding box center [722, 317] width 12 height 12
click at [469, 316] on icon at bounding box center [470, 317] width 12 height 12
click at [472, 241] on icon at bounding box center [470, 240] width 12 height 12
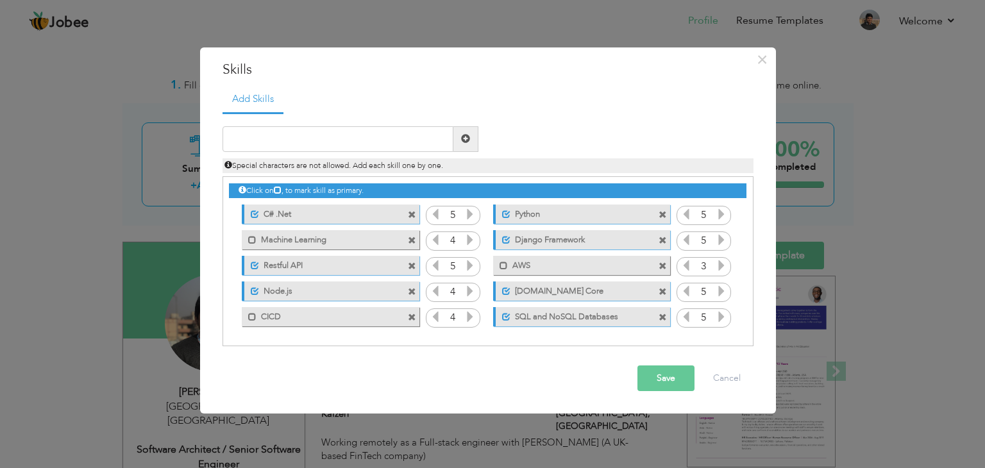
click at [722, 262] on icon at bounding box center [722, 266] width 12 height 12
click at [647, 378] on button "Save" at bounding box center [666, 379] width 57 height 26
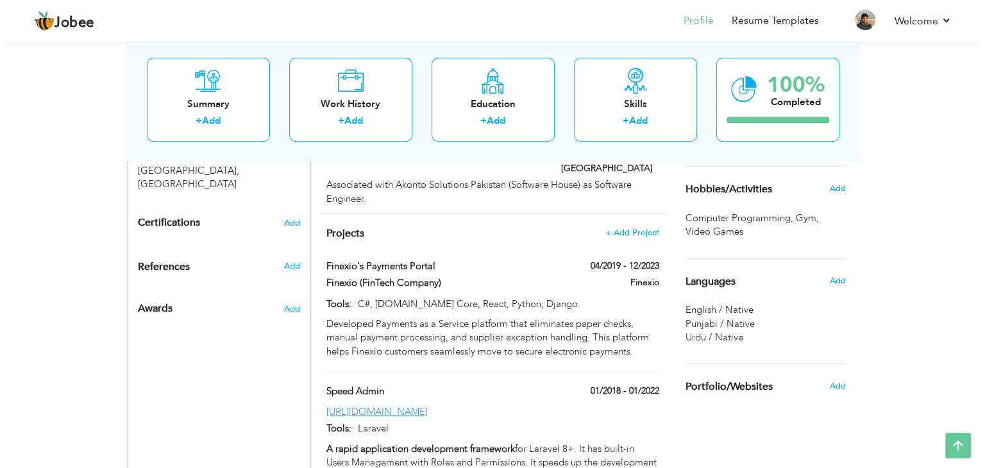
scroll to position [631, 0]
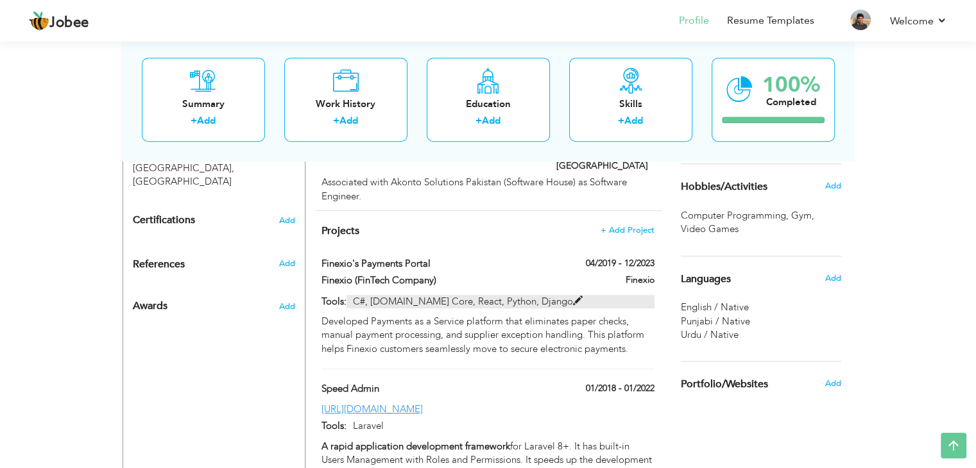
click at [573, 296] on span at bounding box center [578, 301] width 10 height 10
type input "Finexio's Payments Portal"
type input "Finexio (FinTech Company)"
type input "04/2019"
type input "12/2023"
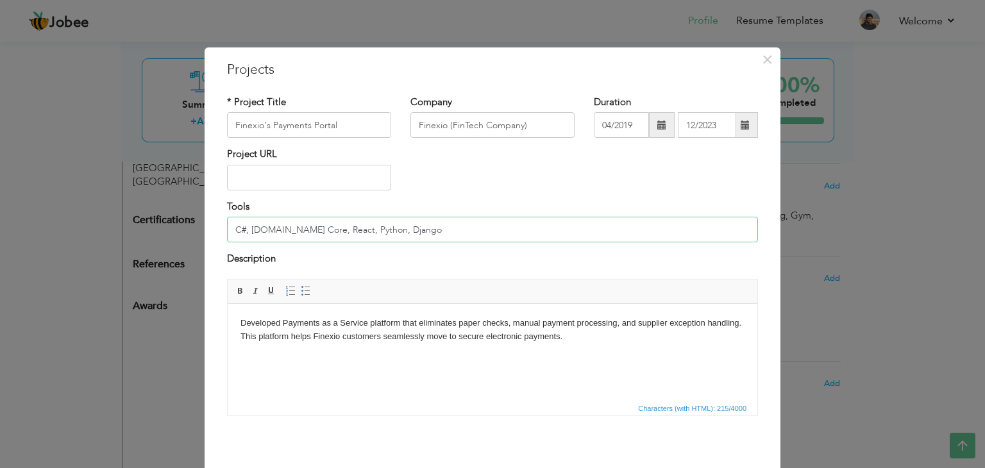
click at [396, 232] on input "C#, ASP.Net Core, React, Python, Django" at bounding box center [492, 230] width 531 height 26
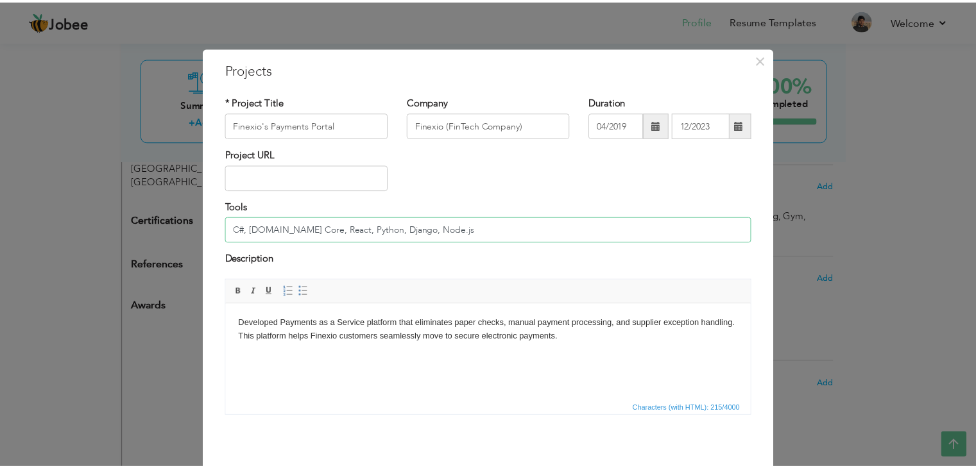
scroll to position [51, 0]
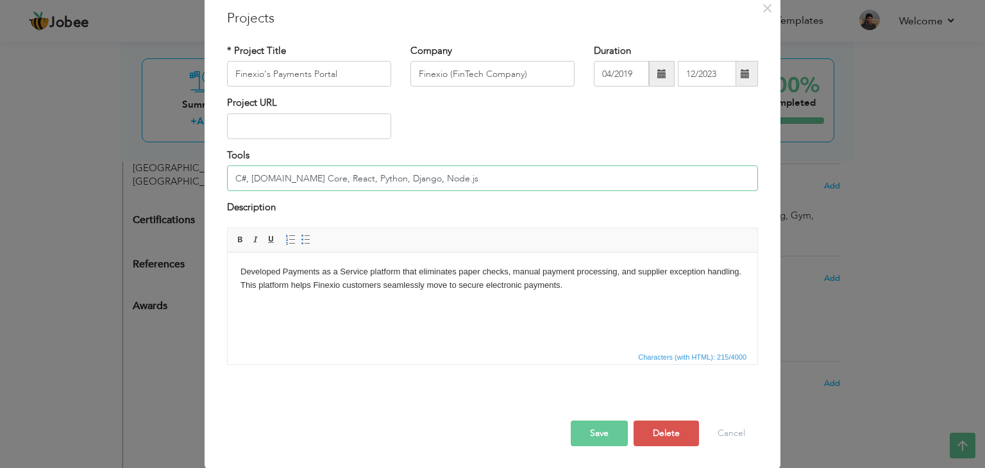
type input "C#, [DOMAIN_NAME] Core, React, Python, Django, Node.js"
click at [602, 430] on button "Save" at bounding box center [599, 434] width 57 height 26
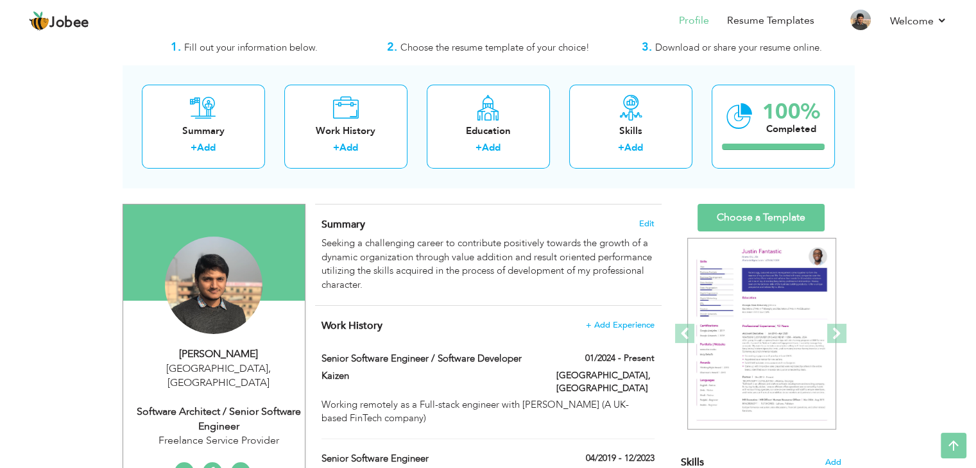
scroll to position [0, 0]
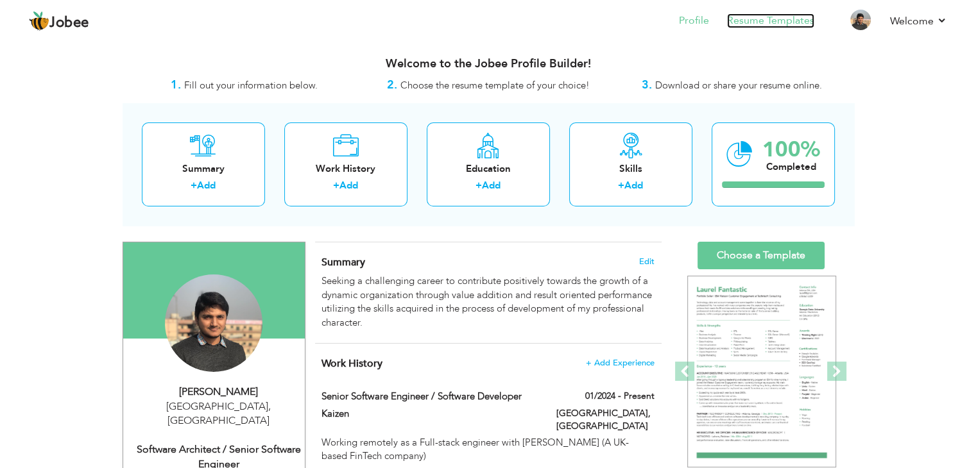
click at [775, 21] on link "Resume Templates" at bounding box center [770, 20] width 87 height 15
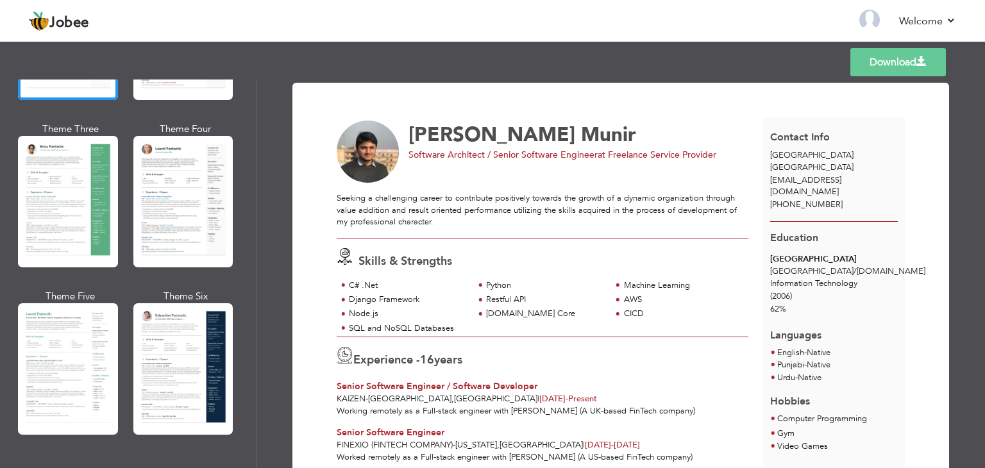
scroll to position [240, 0]
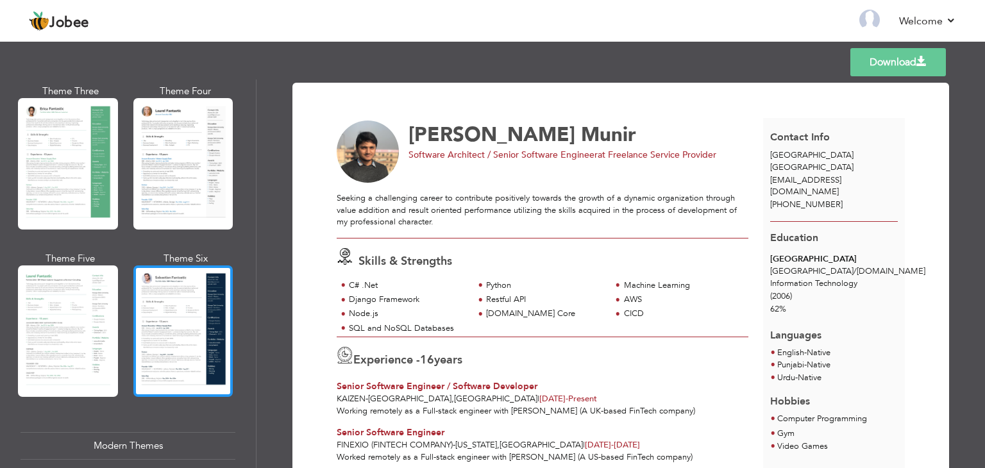
click at [167, 330] on div at bounding box center [183, 331] width 100 height 131
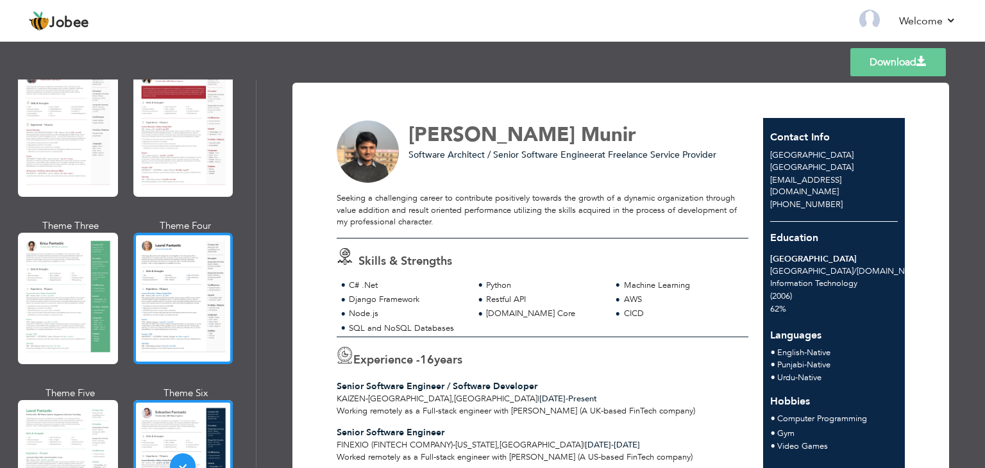
scroll to position [105, 0]
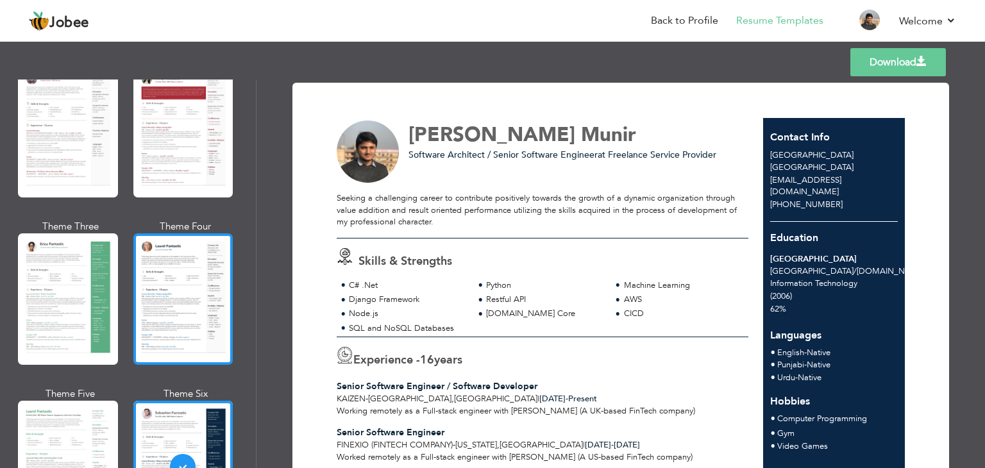
click at [191, 271] on div at bounding box center [183, 298] width 100 height 131
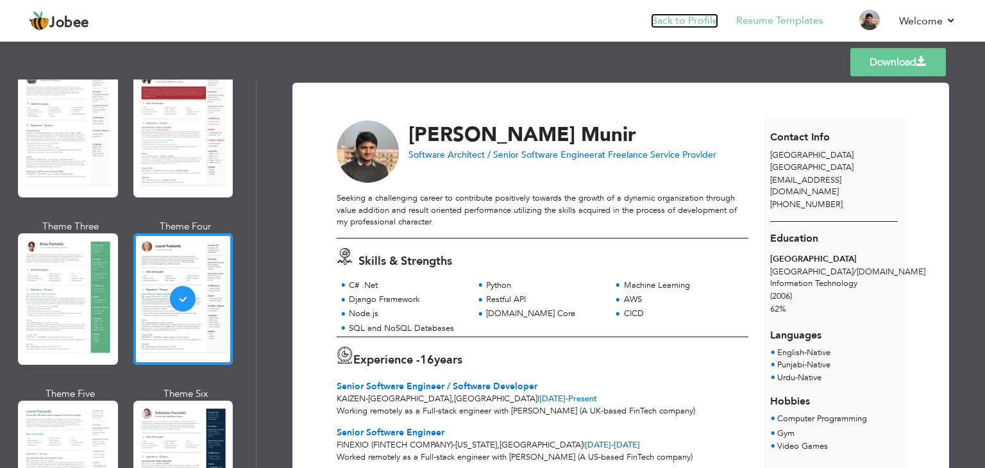
click at [670, 18] on link "Back to Profile" at bounding box center [684, 20] width 67 height 15
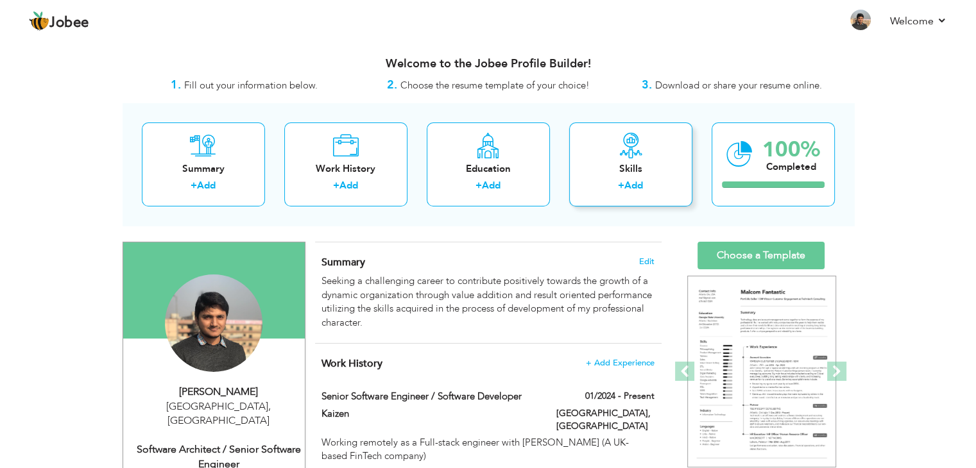
click at [616, 176] on div "Skills + Add" at bounding box center [630, 165] width 123 height 84
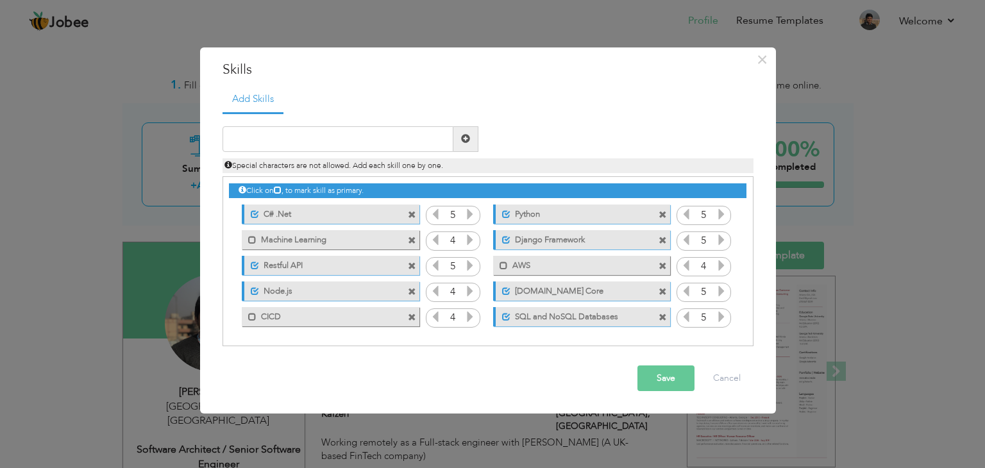
click at [410, 241] on span at bounding box center [412, 241] width 8 height 8
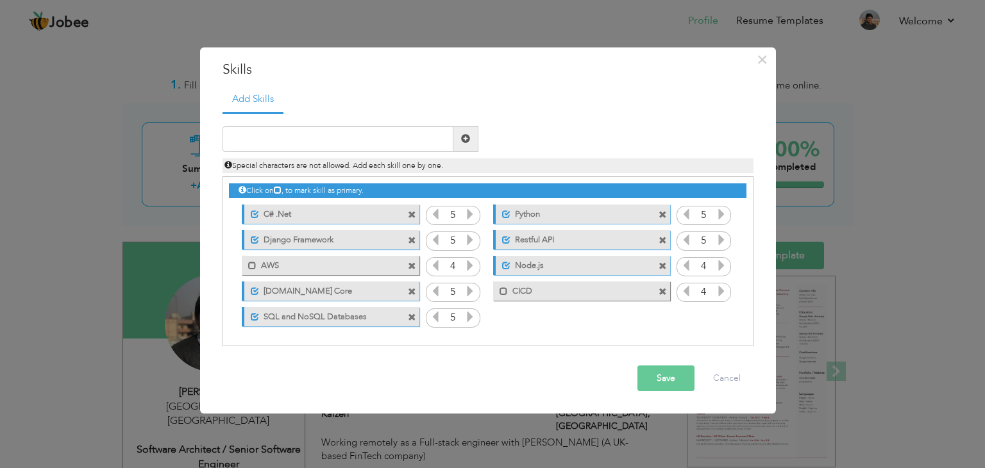
click at [410, 241] on span at bounding box center [412, 241] width 8 height 8
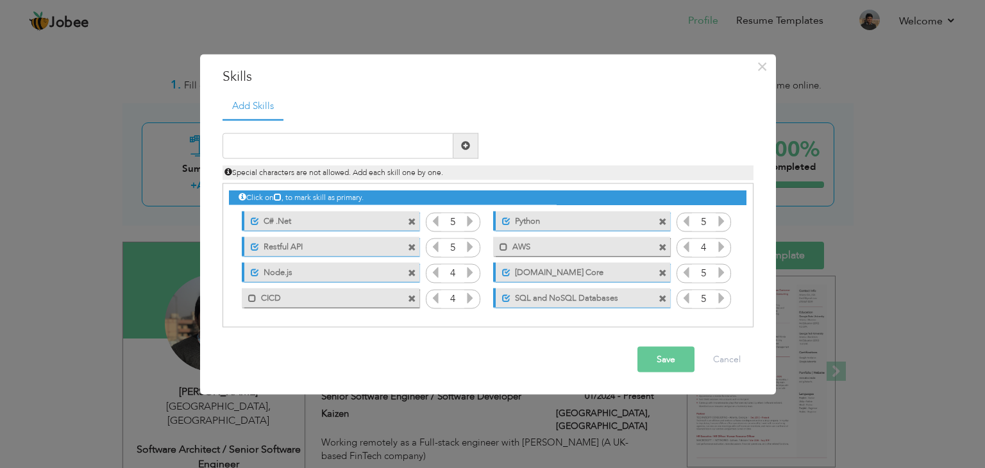
click at [410, 241] on span at bounding box center [414, 243] width 12 height 13
click at [659, 241] on span at bounding box center [665, 243] width 12 height 13
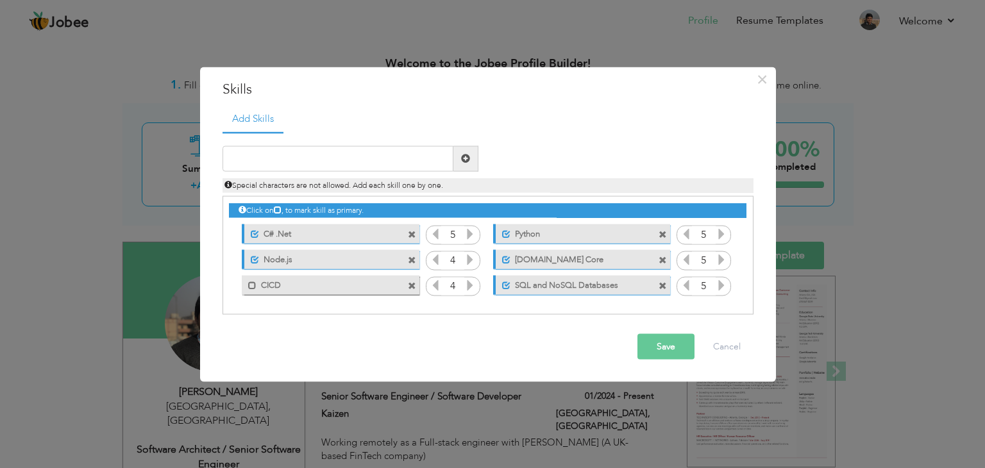
click at [410, 241] on div "Unmark as primary skill. C# .Net" at bounding box center [330, 233] width 177 height 19
click at [412, 286] on span at bounding box center [412, 286] width 8 height 8
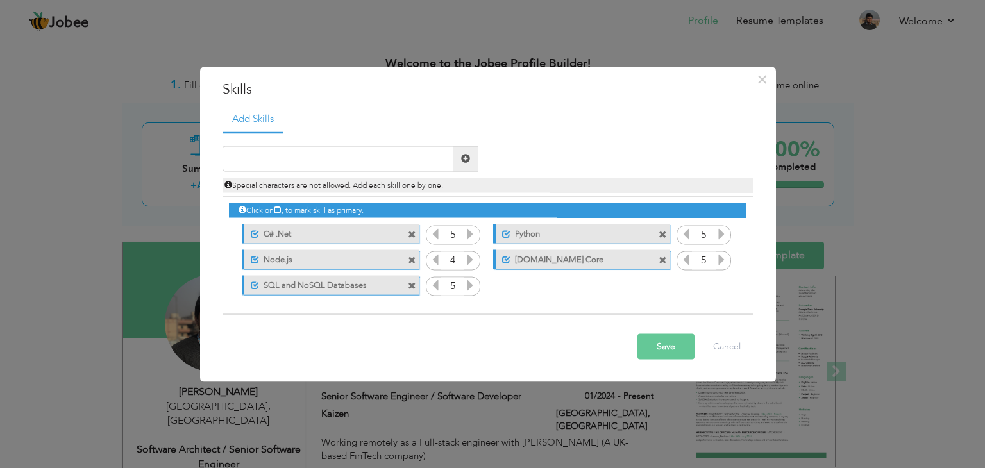
click at [412, 286] on span at bounding box center [412, 286] width 8 height 8
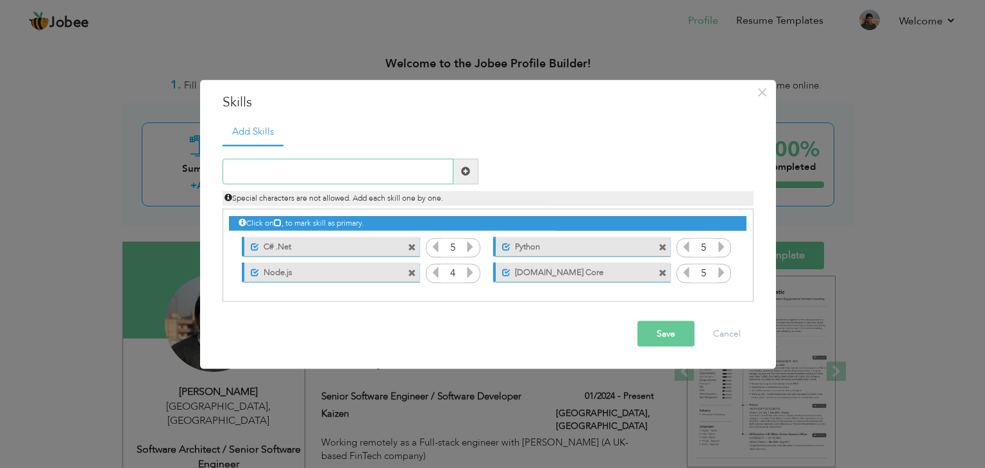
click at [383, 178] on input "text" at bounding box center [338, 171] width 231 height 26
type input "Django Framework"
click at [461, 171] on span at bounding box center [465, 171] width 9 height 9
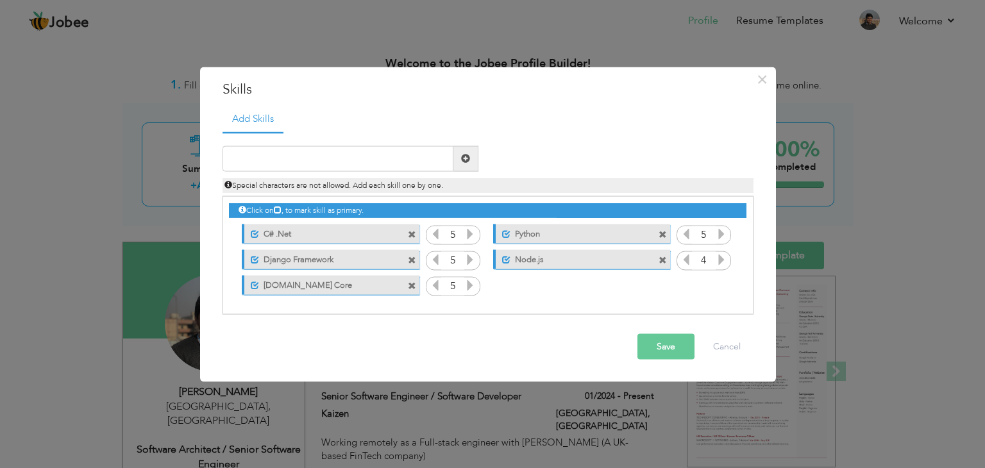
click at [412, 264] on span at bounding box center [412, 261] width 8 height 8
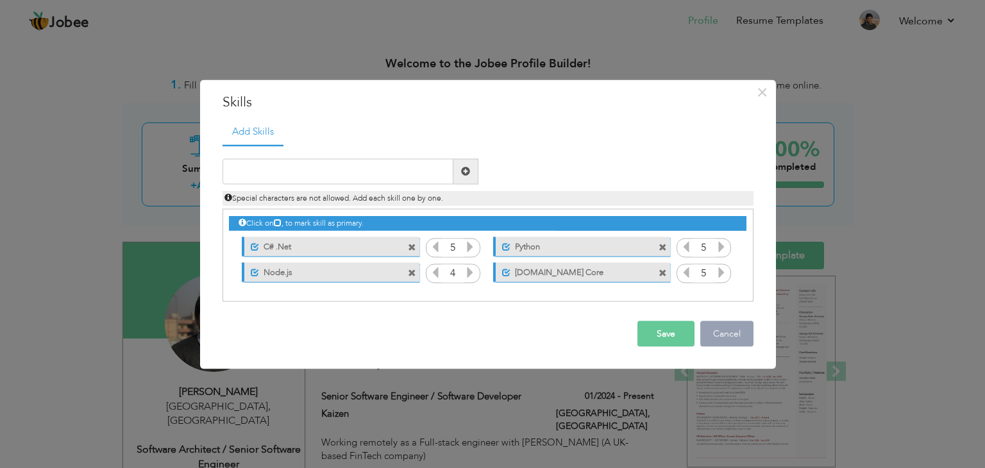
click at [709, 332] on button "Cancel" at bounding box center [726, 334] width 53 height 26
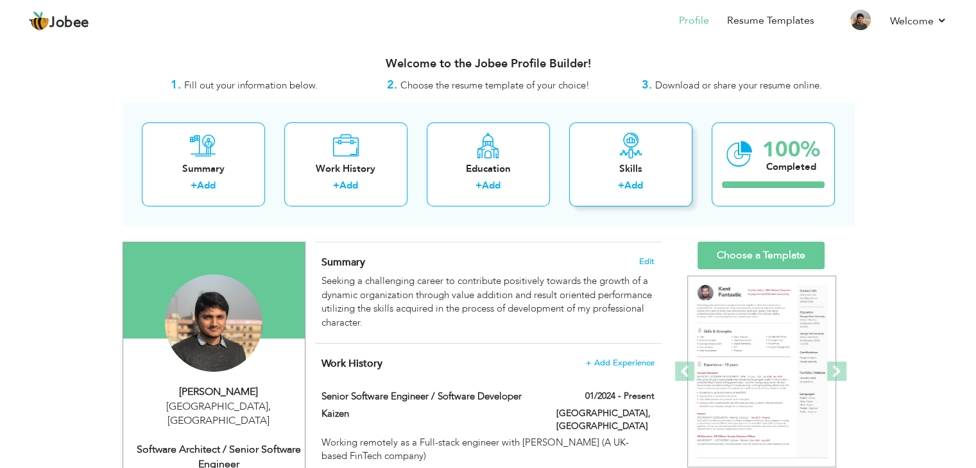
click at [622, 157] on icon at bounding box center [631, 146] width 26 height 26
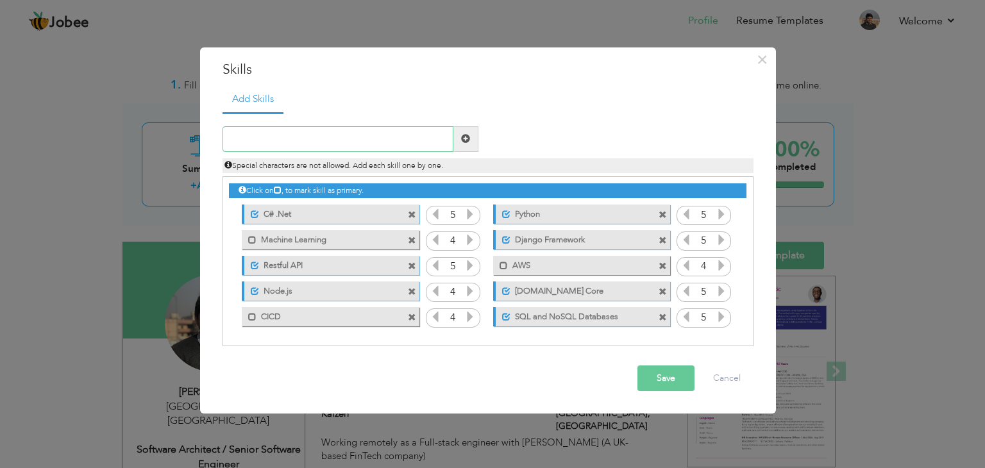
click at [306, 142] on input "text" at bounding box center [338, 139] width 231 height 26
type input "FastAPI"
click at [459, 135] on span at bounding box center [465, 139] width 25 height 26
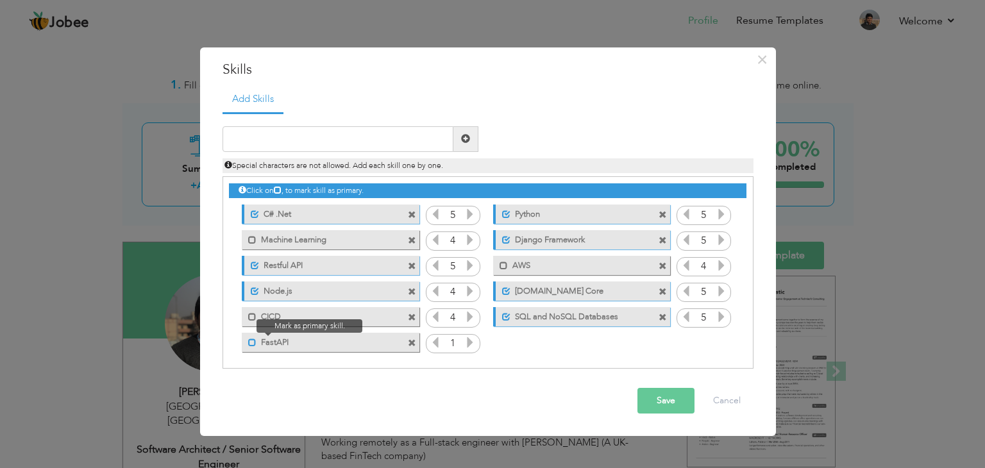
click at [251, 342] on span at bounding box center [252, 343] width 8 height 8
click at [469, 344] on icon at bounding box center [470, 343] width 12 height 12
click at [661, 400] on button "Save" at bounding box center [666, 401] width 57 height 26
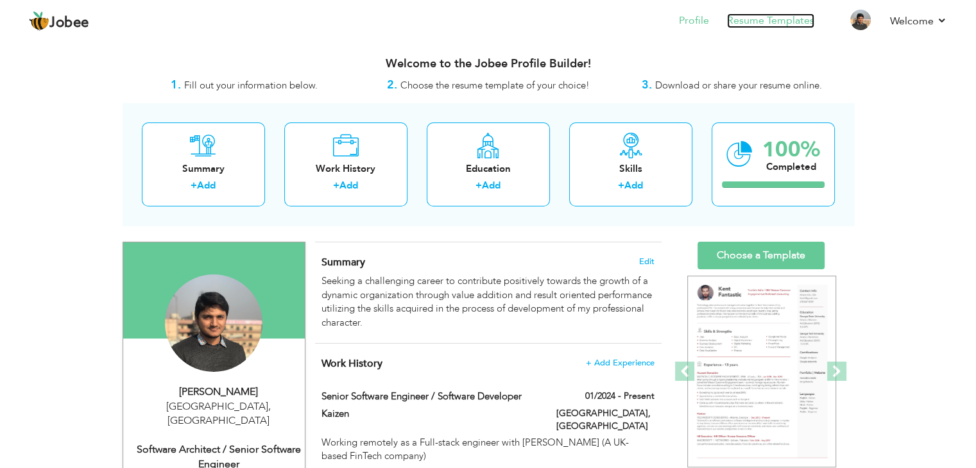
click at [775, 24] on link "Resume Templates" at bounding box center [770, 20] width 87 height 15
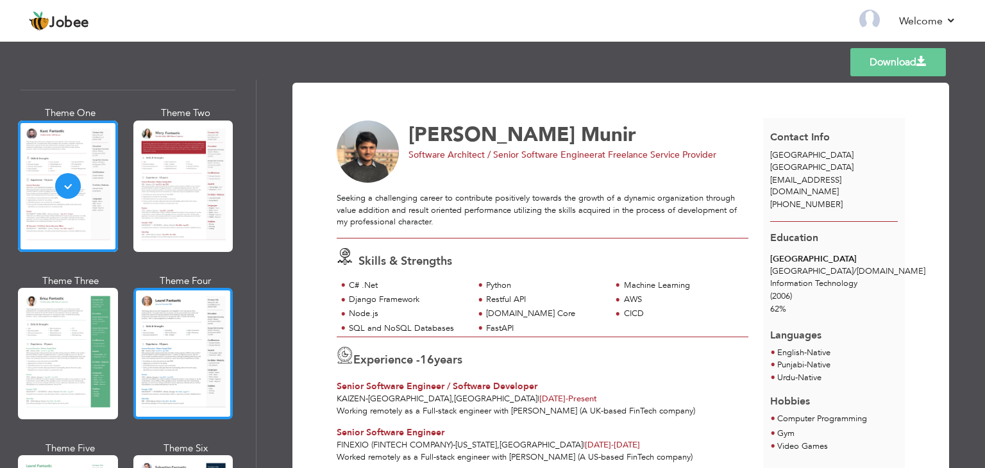
scroll to position [51, 0]
click at [173, 349] on div at bounding box center [183, 352] width 100 height 131
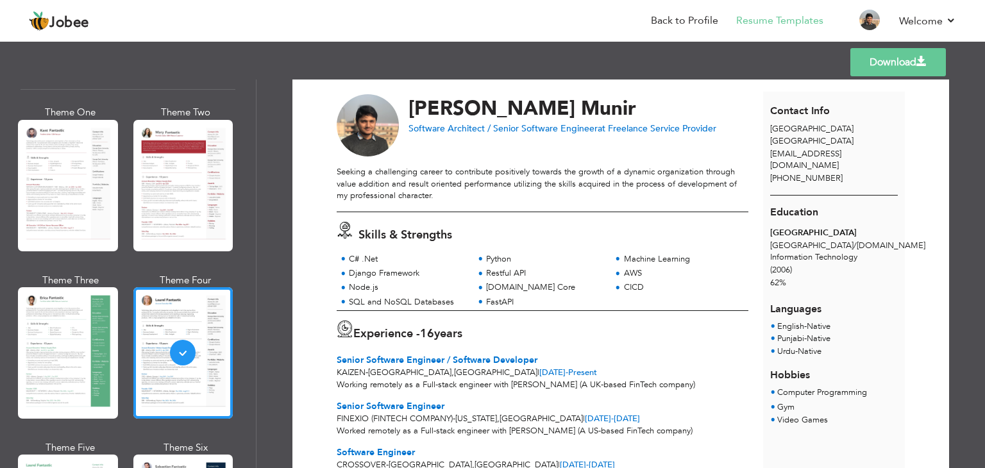
scroll to position [0, 0]
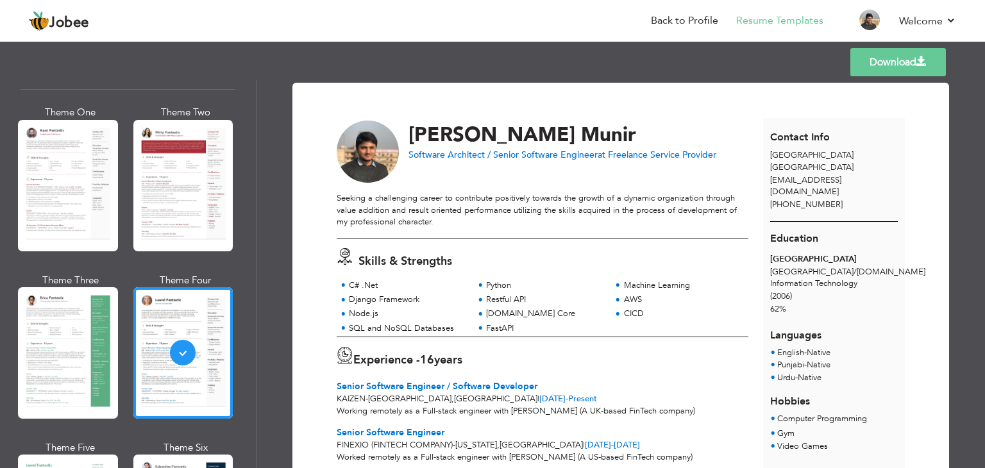
click at [901, 58] on link "Download" at bounding box center [898, 62] width 96 height 28
